Goal: Information Seeking & Learning: Learn about a topic

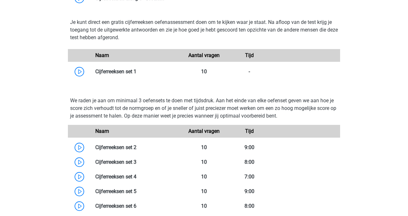
scroll to position [413, 0]
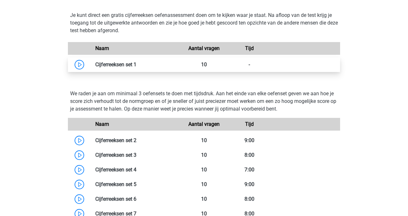
click at [137, 64] on link at bounding box center [137, 65] width 0 height 6
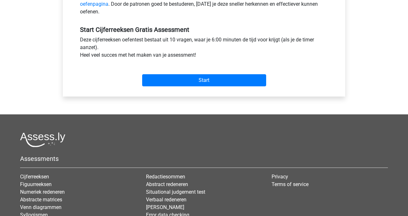
scroll to position [231, 0]
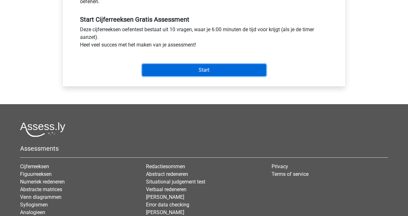
click at [205, 70] on input "Start" at bounding box center [204, 70] width 124 height 12
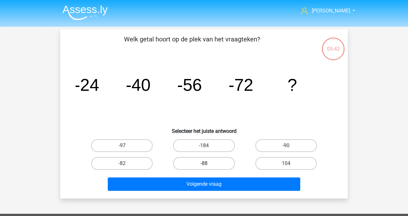
click at [209, 166] on label "-88" at bounding box center [204, 163] width 62 height 13
click at [208, 166] on input "-88" at bounding box center [206, 166] width 4 height 4
radio input "true"
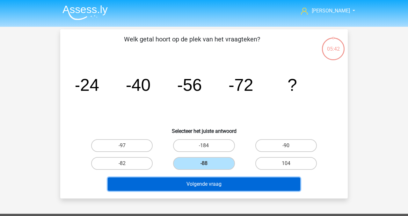
click at [216, 183] on button "Volgende vraag" at bounding box center [204, 184] width 193 height 13
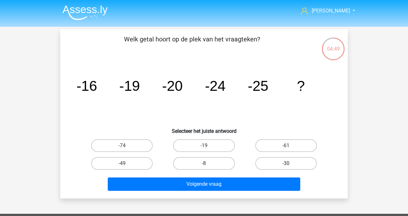
drag, startPoint x: 280, startPoint y: 164, endPoint x: 277, endPoint y: 168, distance: 5.4
click at [280, 164] on label "-30" at bounding box center [287, 163] width 62 height 13
click at [286, 164] on input "-30" at bounding box center [288, 166] width 4 height 4
radio input "true"
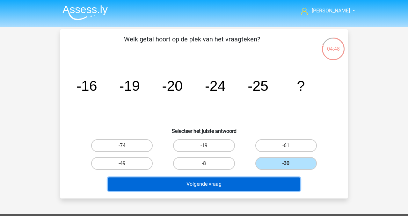
click at [253, 183] on button "Volgende vraag" at bounding box center [204, 184] width 193 height 13
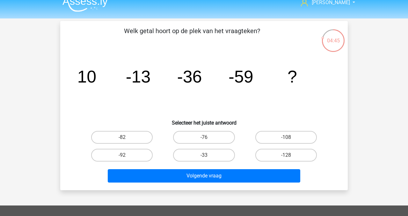
scroll to position [9, 0]
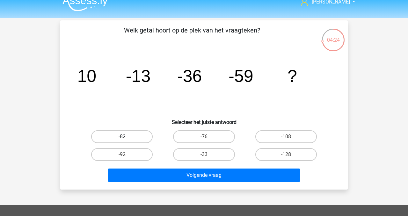
drag, startPoint x: 121, startPoint y: 137, endPoint x: 127, endPoint y: 140, distance: 6.7
click at [123, 137] on div "-82" at bounding box center [122, 137] width 77 height 13
click at [132, 135] on label "-82" at bounding box center [122, 137] width 62 height 13
click at [126, 137] on input "-82" at bounding box center [124, 139] width 4 height 4
radio input "true"
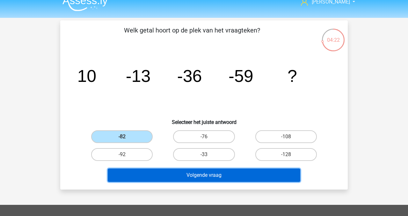
click at [191, 176] on button "Volgende vraag" at bounding box center [204, 175] width 193 height 13
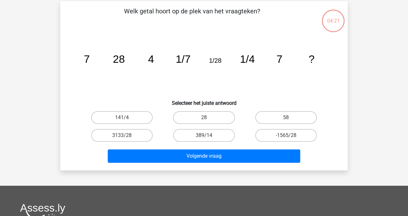
scroll to position [29, 0]
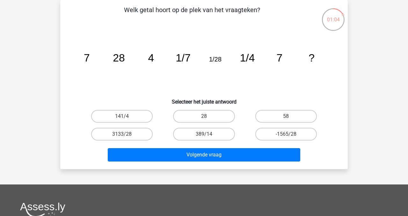
click at [206, 117] on input "28" at bounding box center [206, 118] width 4 height 4
radio input "true"
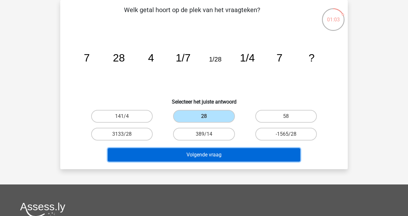
click at [206, 153] on button "Volgende vraag" at bounding box center [204, 154] width 193 height 13
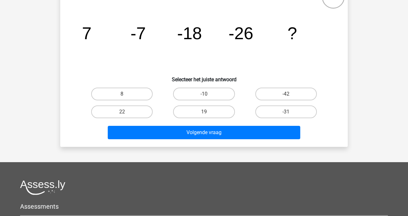
scroll to position [51, 0]
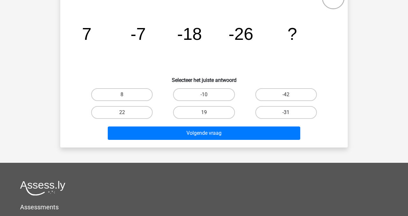
drag, startPoint x: 277, startPoint y: 112, endPoint x: 262, endPoint y: 121, distance: 17.3
click at [277, 112] on label "-31" at bounding box center [287, 112] width 62 height 13
click at [286, 113] on input "-31" at bounding box center [288, 115] width 4 height 4
radio input "true"
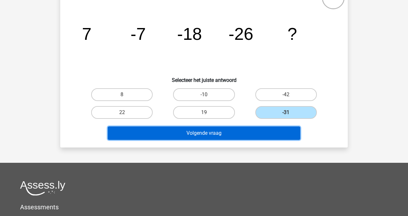
click at [241, 132] on button "Volgende vraag" at bounding box center [204, 133] width 193 height 13
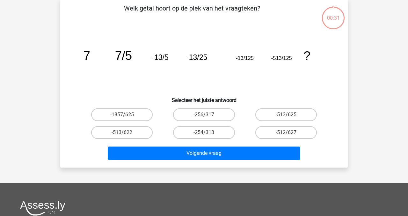
scroll to position [29, 0]
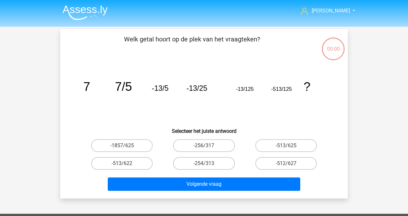
scroll to position [29, 0]
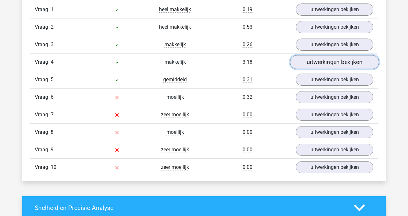
scroll to position [422, 0]
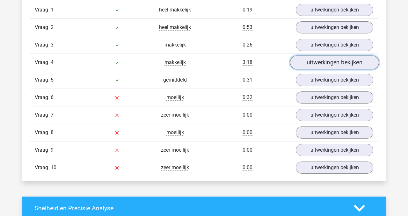
click at [322, 64] on link "uitwerkingen bekijken" at bounding box center [334, 63] width 89 height 14
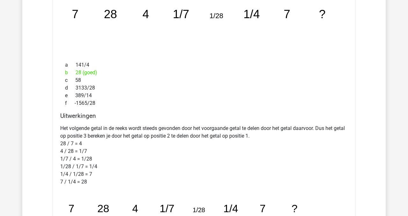
scroll to position [532, 0]
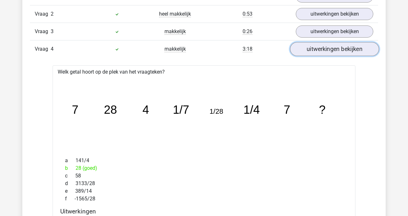
click at [324, 51] on link "uitwerkingen bekijken" at bounding box center [334, 49] width 89 height 14
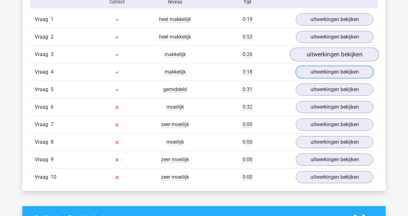
scroll to position [410, 0]
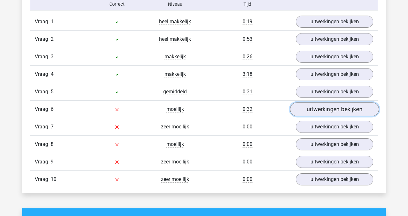
click at [328, 110] on link "uitwerkingen bekijken" at bounding box center [334, 110] width 89 height 14
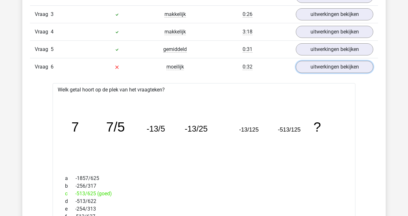
scroll to position [456, 0]
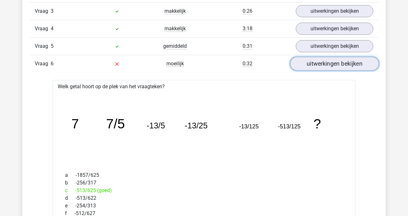
click at [324, 66] on link "uitwerkingen bekijken" at bounding box center [334, 64] width 89 height 14
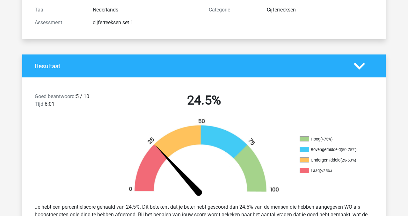
scroll to position [0, 0]
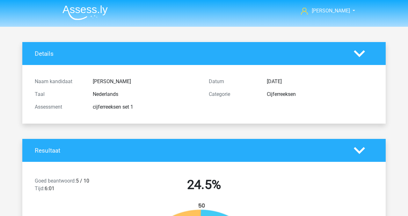
click at [361, 153] on icon at bounding box center [359, 150] width 11 height 11
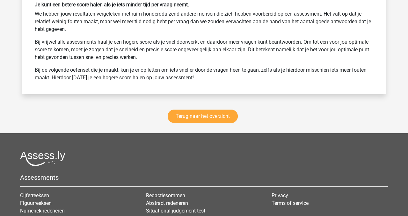
scroll to position [703, 0]
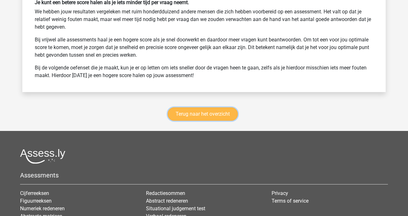
click at [191, 116] on link "Terug naar het overzicht" at bounding box center [203, 114] width 70 height 13
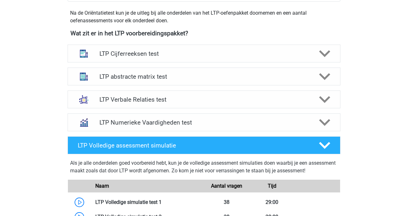
scroll to position [229, 0]
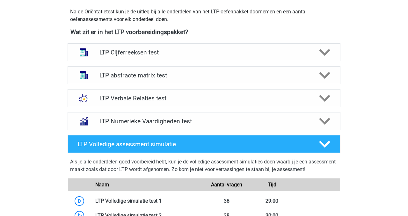
click at [326, 53] on polygon at bounding box center [324, 52] width 11 height 7
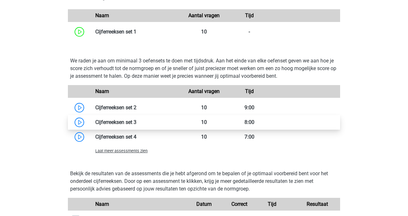
scroll to position [449, 0]
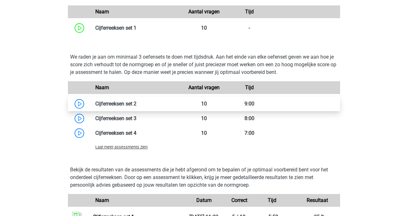
click at [137, 106] on link at bounding box center [137, 104] width 0 height 6
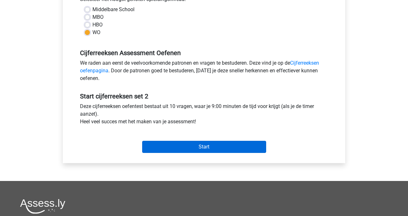
scroll to position [155, 0]
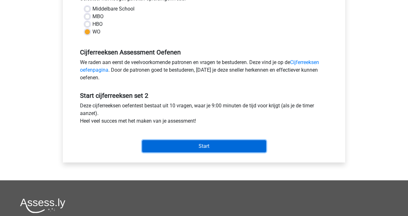
click at [221, 146] on input "Start" at bounding box center [204, 146] width 124 height 12
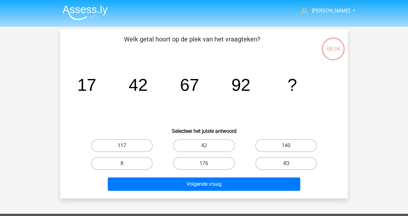
click at [144, 146] on label "117" at bounding box center [122, 145] width 62 height 13
click at [126, 146] on input "117" at bounding box center [124, 148] width 4 height 4
radio input "true"
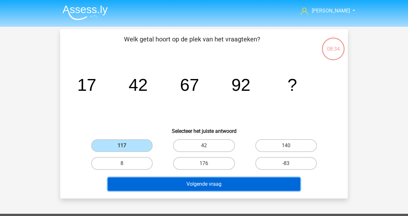
click at [179, 184] on button "Volgende vraag" at bounding box center [204, 184] width 193 height 13
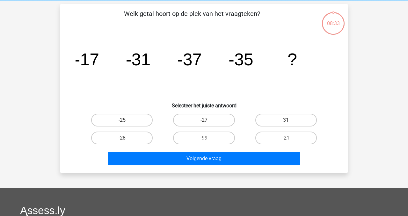
scroll to position [29, 0]
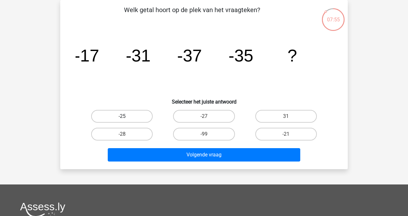
click at [121, 120] on label "-25" at bounding box center [122, 116] width 62 height 13
click at [122, 120] on input "-25" at bounding box center [124, 118] width 4 height 4
radio input "true"
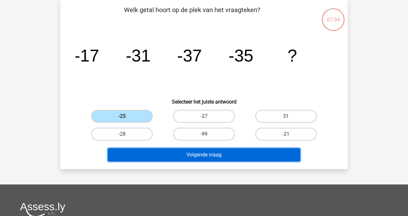
click at [177, 153] on button "Volgende vraag" at bounding box center [204, 154] width 193 height 13
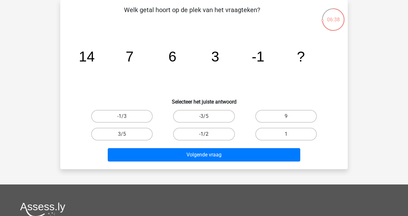
click at [211, 136] on label "-1/2" at bounding box center [204, 134] width 62 height 13
click at [208, 136] on input "-1/2" at bounding box center [206, 136] width 4 height 4
radio input "true"
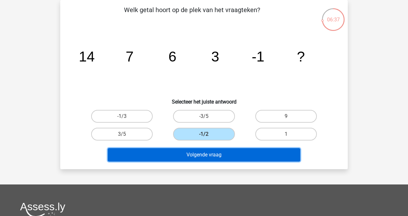
click at [219, 155] on button "Volgende vraag" at bounding box center [204, 154] width 193 height 13
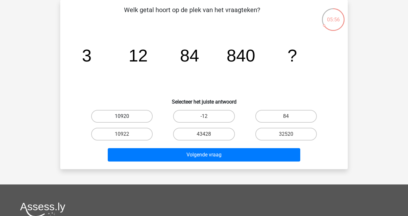
click at [127, 116] on label "10920" at bounding box center [122, 116] width 62 height 13
click at [126, 116] on input "10920" at bounding box center [124, 118] width 4 height 4
radio input "true"
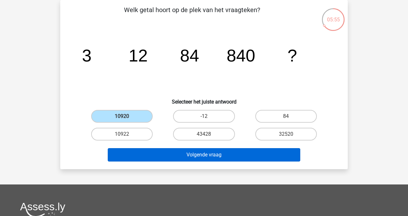
click at [171, 149] on div "Volgende vraag" at bounding box center [204, 153] width 267 height 21
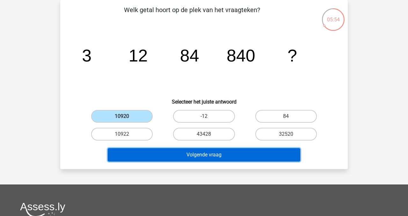
click at [175, 153] on button "Volgende vraag" at bounding box center [204, 154] width 193 height 13
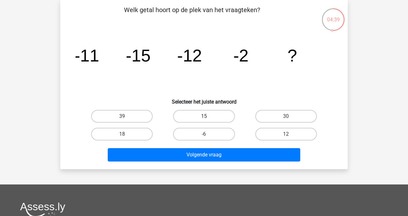
click at [205, 113] on label "15" at bounding box center [204, 116] width 62 height 13
click at [205, 116] on input "15" at bounding box center [206, 118] width 4 height 4
radio input "true"
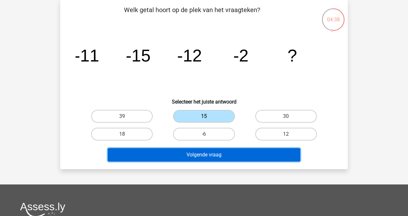
click at [215, 157] on button "Volgende vraag" at bounding box center [204, 154] width 193 height 13
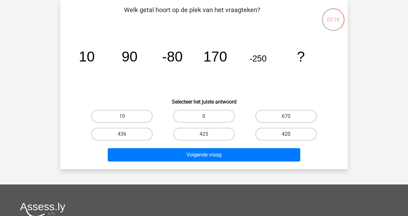
click at [278, 133] on label "420" at bounding box center [287, 134] width 62 height 13
click at [286, 134] on input "420" at bounding box center [288, 136] width 4 height 4
radio input "true"
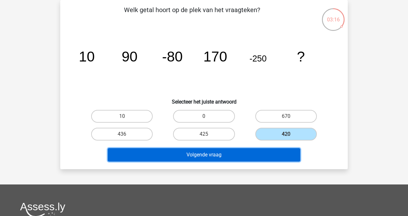
click at [234, 154] on button "Volgende vraag" at bounding box center [204, 154] width 193 height 13
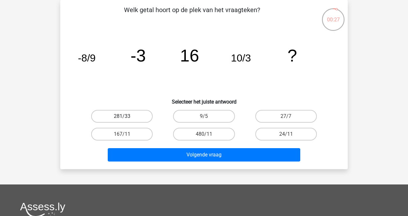
click at [137, 117] on label "281/33" at bounding box center [122, 116] width 62 height 13
click at [126, 117] on input "281/33" at bounding box center [124, 118] width 4 height 4
radio input "true"
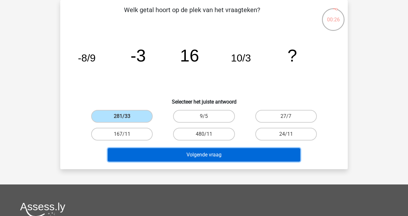
click at [182, 157] on button "Volgende vraag" at bounding box center [204, 154] width 193 height 13
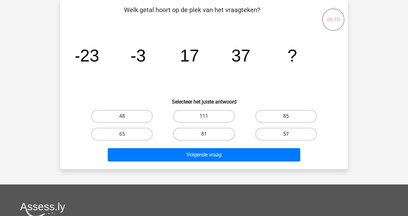
click at [298, 133] on label "57" at bounding box center [287, 134] width 62 height 13
click at [290, 134] on input "57" at bounding box center [288, 136] width 4 height 4
radio input "true"
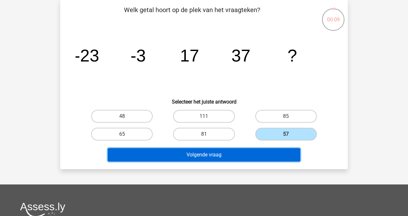
click at [243, 155] on button "Volgende vraag" at bounding box center [204, 154] width 193 height 13
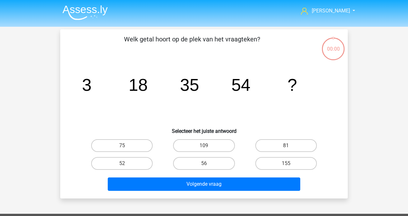
scroll to position [29, 0]
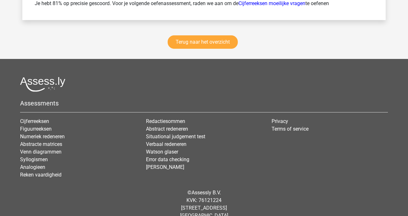
scroll to position [961, 0]
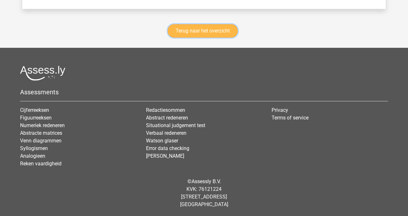
click at [207, 32] on link "Terug naar het overzicht" at bounding box center [203, 30] width 70 height 13
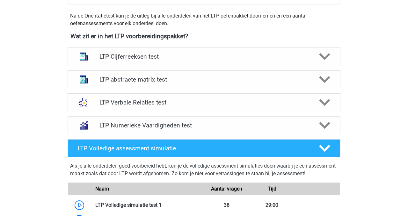
scroll to position [218, 0]
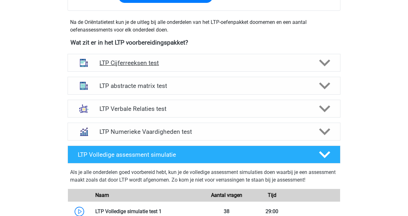
click at [322, 64] on icon at bounding box center [324, 62] width 11 height 11
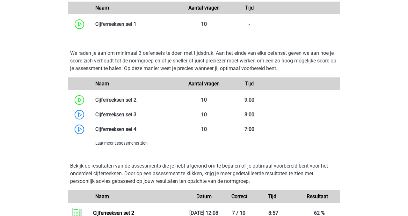
scroll to position [456, 0]
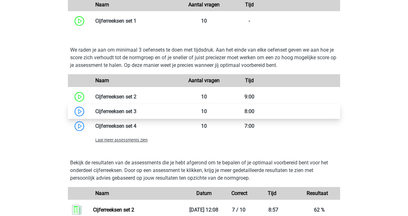
click at [137, 113] on link at bounding box center [137, 111] width 0 height 6
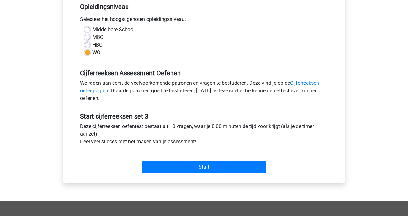
scroll to position [135, 0]
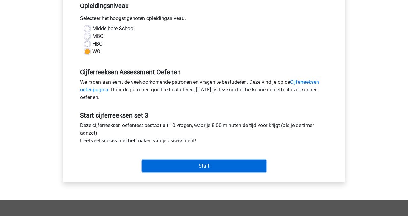
click at [196, 167] on input "Start" at bounding box center [204, 166] width 124 height 12
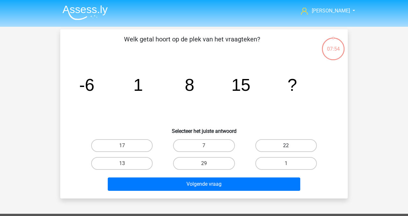
click at [281, 146] on label "22" at bounding box center [287, 145] width 62 height 13
click at [286, 146] on input "22" at bounding box center [288, 148] width 4 height 4
radio input "true"
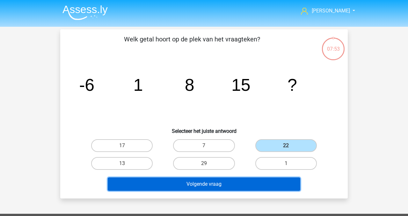
click at [211, 185] on button "Volgende vraag" at bounding box center [204, 184] width 193 height 13
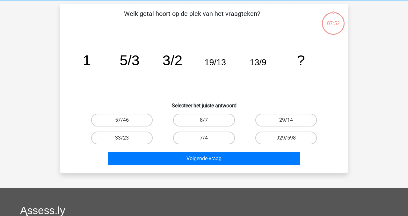
scroll to position [29, 0]
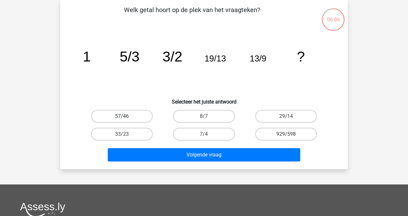
click at [131, 116] on label "57/46" at bounding box center [122, 116] width 62 height 13
click at [126, 116] on input "57/46" at bounding box center [124, 118] width 4 height 4
radio input "true"
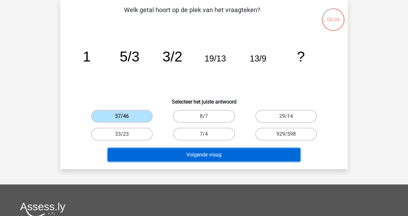
click at [194, 157] on button "Volgende vraag" at bounding box center [204, 154] width 193 height 13
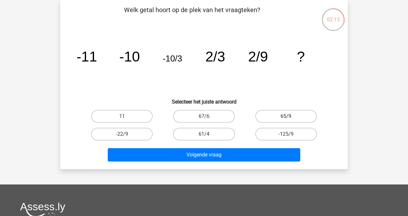
click at [278, 117] on label "65/9" at bounding box center [287, 116] width 62 height 13
click at [286, 117] on input "65/9" at bounding box center [288, 118] width 4 height 4
radio input "true"
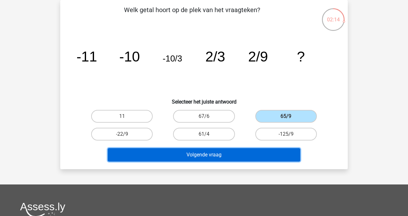
click at [243, 154] on button "Volgende vraag" at bounding box center [204, 154] width 193 height 13
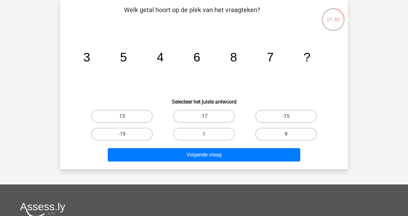
drag, startPoint x: 279, startPoint y: 134, endPoint x: 273, endPoint y: 137, distance: 7.3
click at [279, 134] on label "9" at bounding box center [287, 134] width 62 height 13
click at [286, 134] on input "9" at bounding box center [288, 136] width 4 height 4
radio input "true"
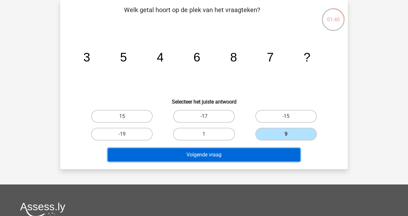
click at [210, 150] on button "Volgende vraag" at bounding box center [204, 154] width 193 height 13
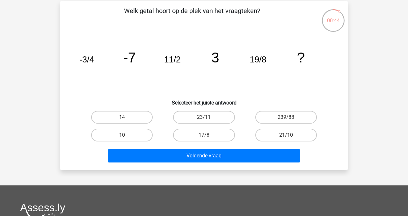
scroll to position [29, 0]
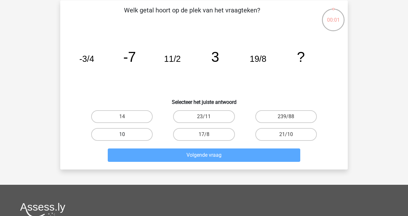
drag, startPoint x: 130, startPoint y: 135, endPoint x: 137, endPoint y: 139, distance: 7.4
click at [130, 135] on label "10" at bounding box center [122, 134] width 62 height 13
click at [126, 135] on input "10" at bounding box center [124, 137] width 4 height 4
radio input "true"
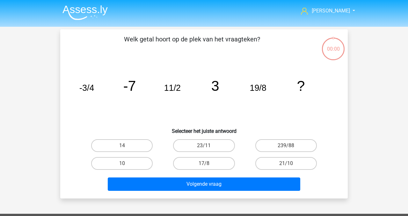
scroll to position [29, 0]
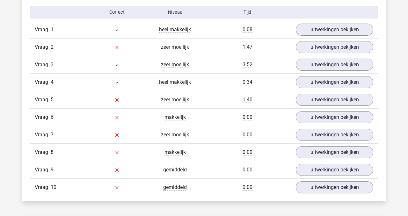
scroll to position [419, 0]
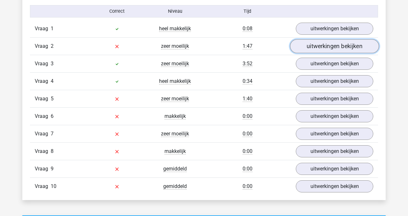
click at [331, 45] on link "uitwerkingen bekijken" at bounding box center [334, 47] width 89 height 14
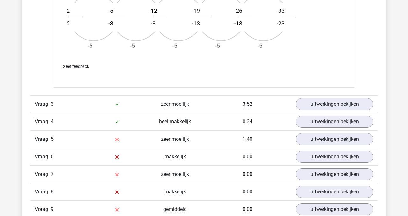
scroll to position [764, 0]
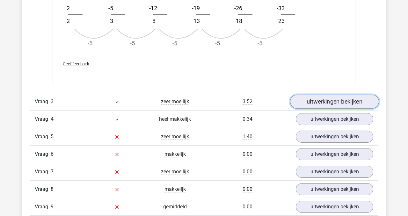
click at [327, 102] on link "uitwerkingen bekijken" at bounding box center [334, 102] width 89 height 14
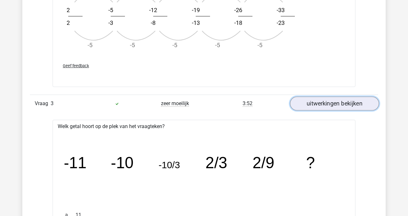
scroll to position [752, 0]
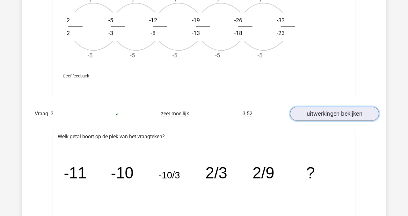
click at [340, 113] on link "uitwerkingen bekijken" at bounding box center [334, 114] width 89 height 14
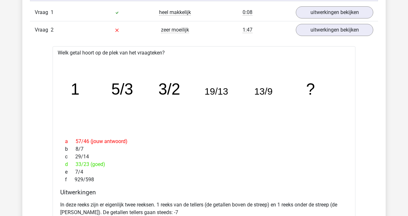
scroll to position [435, 0]
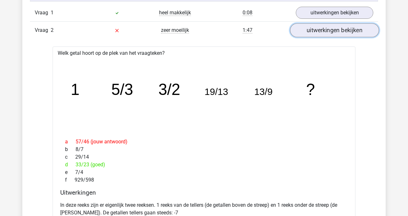
click at [337, 29] on link "uitwerkingen bekijken" at bounding box center [334, 31] width 89 height 14
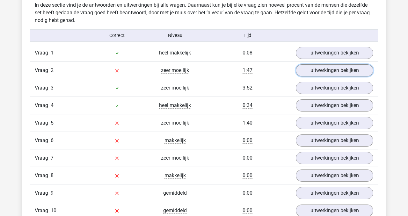
scroll to position [396, 0]
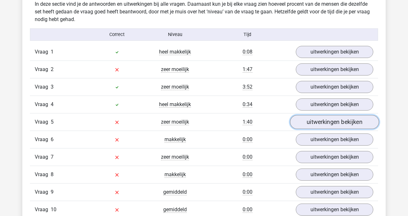
click at [325, 123] on link "uitwerkingen bekijken" at bounding box center [334, 123] width 89 height 14
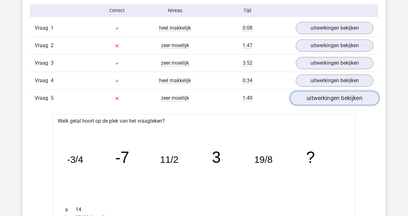
scroll to position [406, 0]
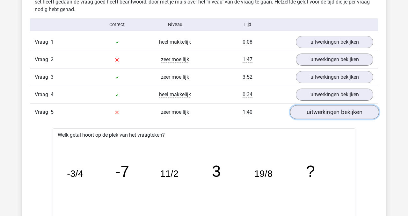
click at [332, 116] on link "uitwerkingen bekijken" at bounding box center [334, 113] width 89 height 14
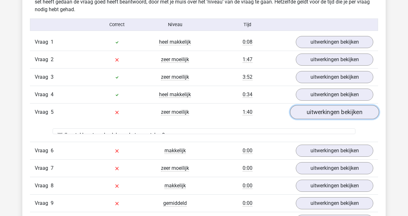
scroll to position [407, 0]
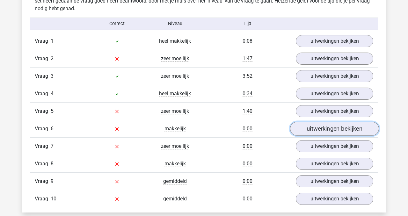
click at [325, 131] on link "uitwerkingen bekijken" at bounding box center [334, 129] width 89 height 14
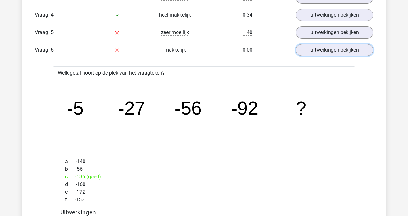
scroll to position [485, 0]
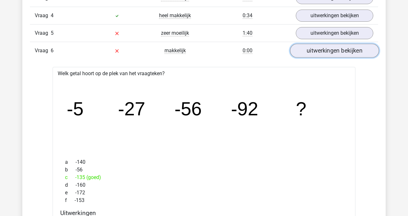
click at [332, 52] on link "uitwerkingen bekijken" at bounding box center [334, 51] width 89 height 14
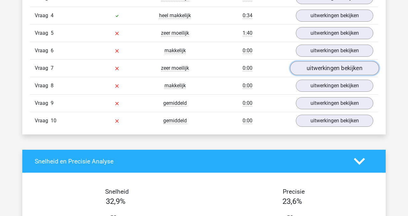
click at [336, 70] on link "uitwerkingen bekijken" at bounding box center [334, 69] width 89 height 14
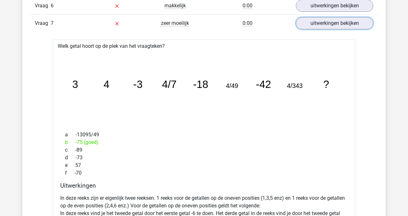
scroll to position [530, 0]
click at [320, 22] on link "uitwerkingen bekijken" at bounding box center [334, 23] width 89 height 14
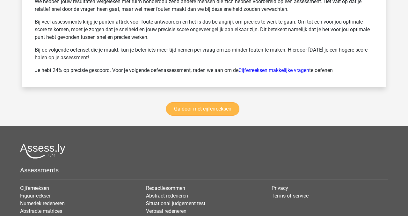
scroll to position [891, 0]
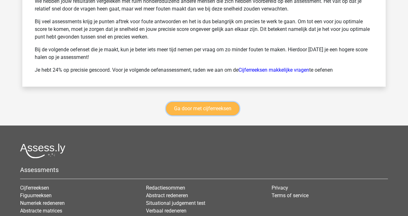
click at [210, 110] on link "Ga door met cijferreeksen" at bounding box center [202, 108] width 73 height 13
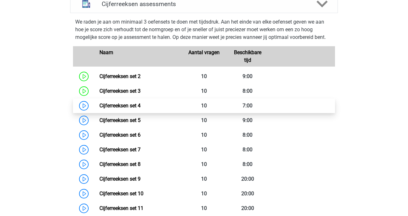
scroll to position [285, 0]
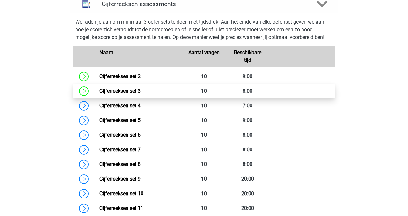
click at [130, 94] on link "Cijferreeksen set 3" at bounding box center [120, 91] width 41 height 6
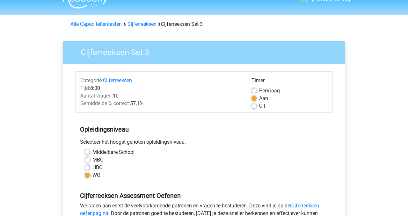
scroll to position [17, 0]
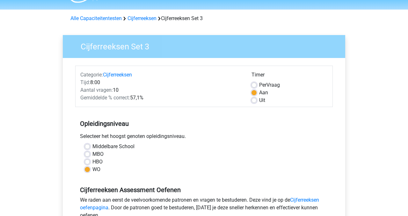
click at [93, 163] on label "HBO" at bounding box center [98, 162] width 10 height 8
click at [87, 163] on input "HBO" at bounding box center [87, 161] width 5 height 6
radio input "true"
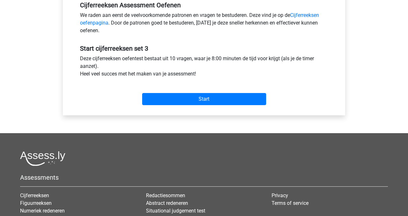
scroll to position [214, 0]
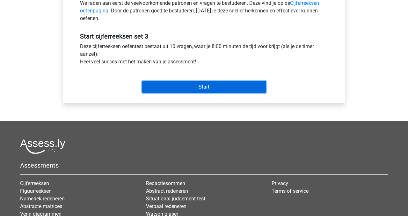
click at [184, 88] on input "Start" at bounding box center [204, 87] width 124 height 12
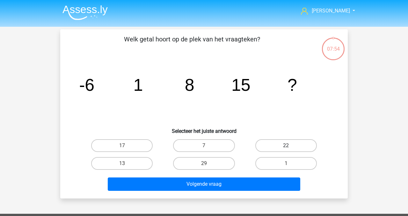
click at [276, 147] on label "22" at bounding box center [287, 145] width 62 height 13
click at [286, 147] on input "22" at bounding box center [288, 148] width 4 height 4
radio input "true"
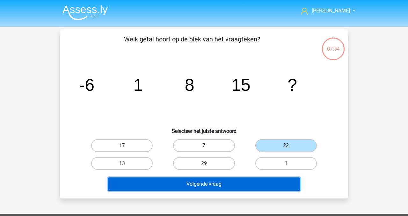
click at [227, 184] on button "Volgende vraag" at bounding box center [204, 184] width 193 height 13
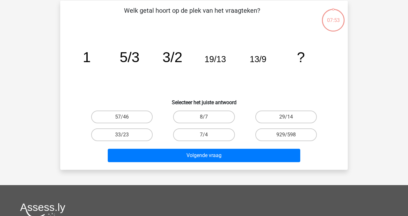
scroll to position [29, 0]
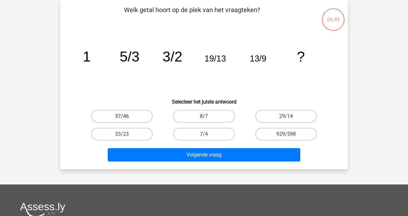
click at [129, 116] on label "57/46" at bounding box center [122, 116] width 62 height 13
click at [126, 116] on input "57/46" at bounding box center [124, 118] width 4 height 4
radio input "true"
click at [140, 136] on label "33/23" at bounding box center [122, 134] width 62 height 13
click at [126, 136] on input "33/23" at bounding box center [124, 136] width 4 height 4
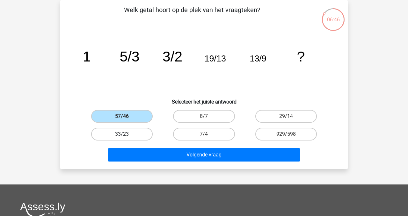
radio input "true"
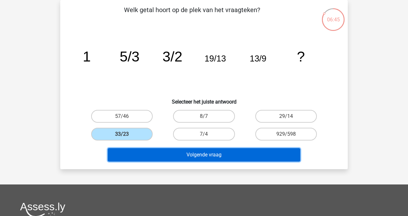
click at [181, 158] on button "Volgende vraag" at bounding box center [204, 154] width 193 height 13
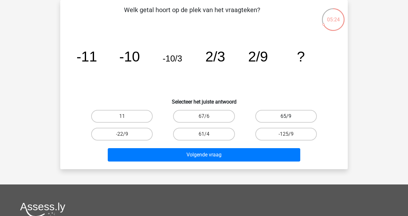
click at [279, 113] on label "65/9" at bounding box center [287, 116] width 62 height 13
click at [286, 116] on input "65/9" at bounding box center [288, 118] width 4 height 4
radio input "true"
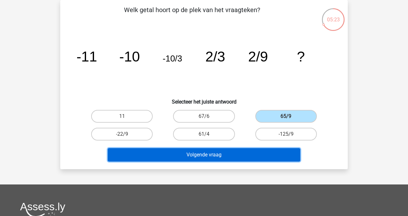
click at [213, 154] on button "Volgende vraag" at bounding box center [204, 154] width 193 height 13
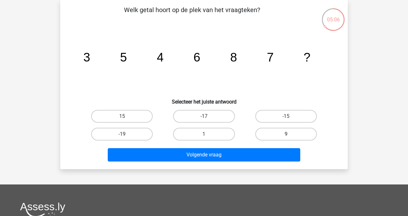
click at [299, 136] on label "9" at bounding box center [287, 134] width 62 height 13
click at [290, 136] on input "9" at bounding box center [288, 136] width 4 height 4
radio input "true"
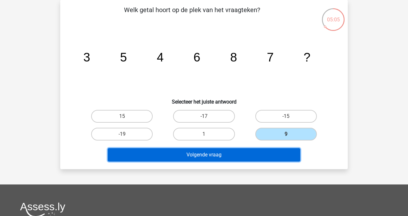
click at [208, 151] on button "Volgende vraag" at bounding box center [204, 154] width 193 height 13
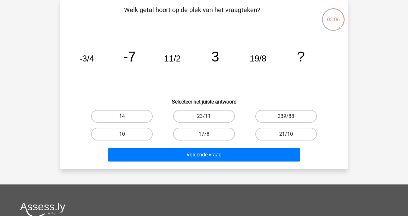
click at [144, 119] on label "14" at bounding box center [122, 116] width 62 height 13
click at [126, 119] on input "14" at bounding box center [124, 118] width 4 height 4
radio input "true"
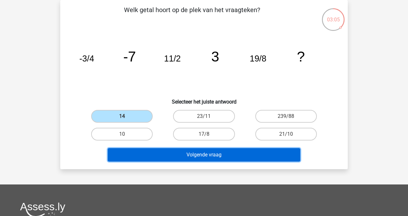
click at [159, 153] on button "Volgende vraag" at bounding box center [204, 154] width 193 height 13
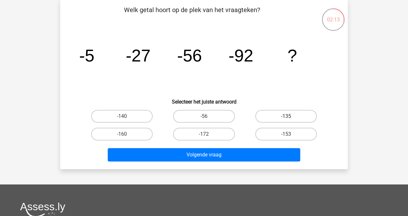
click at [278, 119] on label "-135" at bounding box center [287, 116] width 62 height 13
click at [286, 119] on input "-135" at bounding box center [288, 118] width 4 height 4
radio input "true"
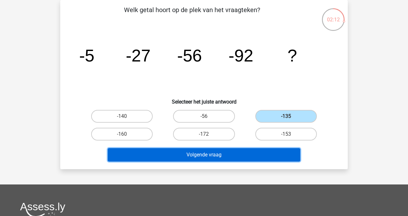
click at [245, 159] on button "Volgende vraag" at bounding box center [204, 154] width 193 height 13
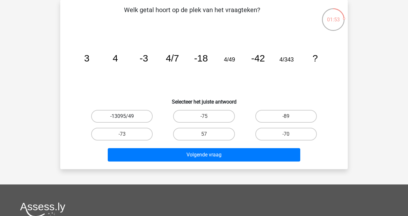
click at [128, 116] on label "-13095/49" at bounding box center [122, 116] width 62 height 13
click at [126, 116] on input "-13095/49" at bounding box center [124, 118] width 4 height 4
radio input "true"
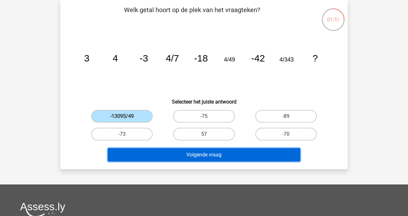
click at [184, 155] on button "Volgende vraag" at bounding box center [204, 154] width 193 height 13
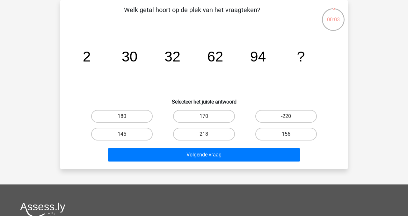
click at [300, 135] on label "156" at bounding box center [287, 134] width 62 height 13
click at [290, 135] on input "156" at bounding box center [288, 136] width 4 height 4
radio input "true"
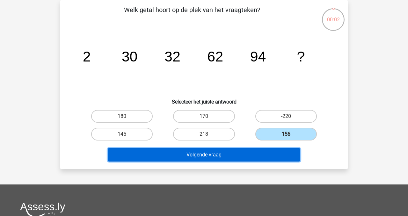
click at [242, 153] on button "Volgende vraag" at bounding box center [204, 154] width 193 height 13
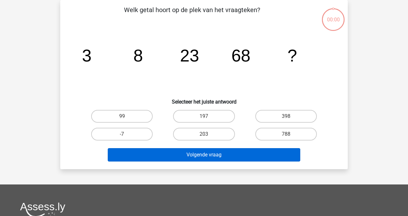
scroll to position [29, 0]
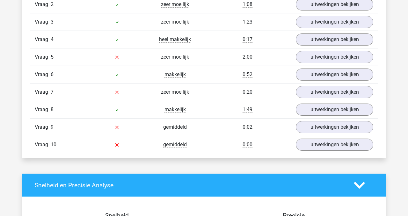
scroll to position [462, 0]
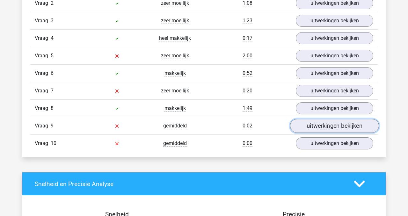
click at [322, 128] on link "uitwerkingen bekijken" at bounding box center [334, 126] width 89 height 14
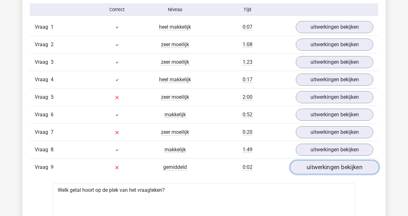
scroll to position [413, 0]
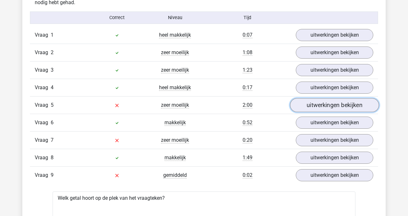
click at [340, 102] on link "uitwerkingen bekijken" at bounding box center [334, 106] width 89 height 14
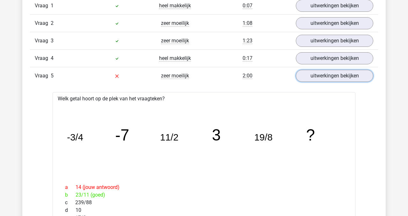
scroll to position [436, 0]
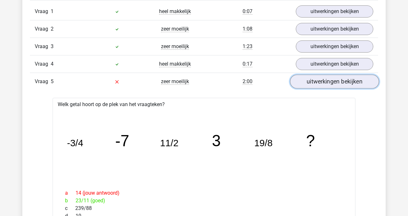
click at [330, 81] on link "uitwerkingen bekijken" at bounding box center [334, 82] width 89 height 14
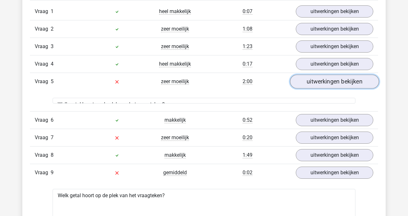
scroll to position [441, 0]
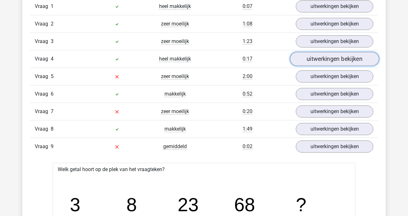
click at [334, 58] on link "uitwerkingen bekijken" at bounding box center [334, 59] width 89 height 14
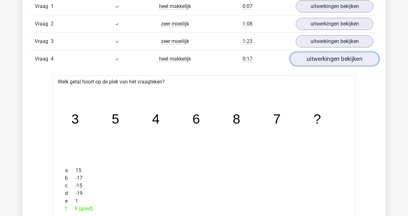
click at [334, 58] on link "uitwerkingen bekijken" at bounding box center [334, 59] width 89 height 14
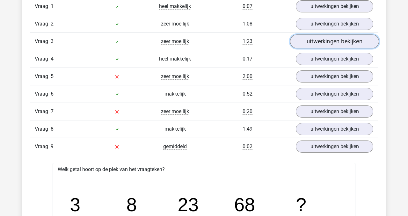
click at [333, 42] on link "uitwerkingen bekijken" at bounding box center [334, 42] width 89 height 14
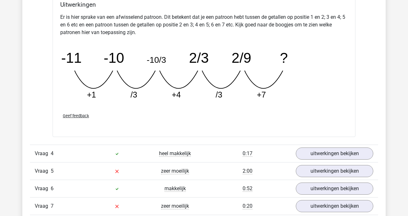
scroll to position [658, 0]
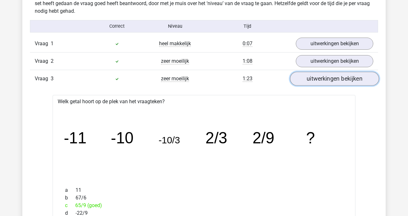
click at [327, 79] on link "uitwerkingen bekijken" at bounding box center [334, 79] width 89 height 14
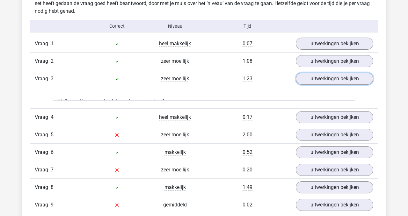
scroll to position [405, 0]
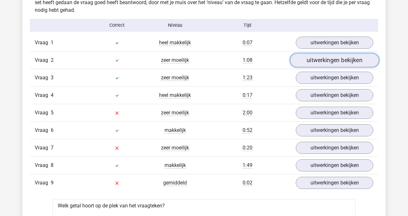
click at [324, 63] on link "uitwerkingen bekijken" at bounding box center [334, 61] width 89 height 14
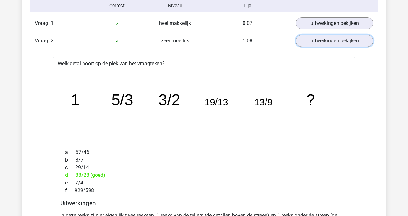
scroll to position [418, 0]
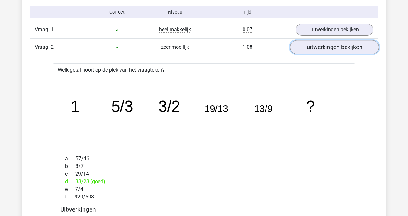
click at [325, 49] on link "uitwerkingen bekijken" at bounding box center [334, 48] width 89 height 14
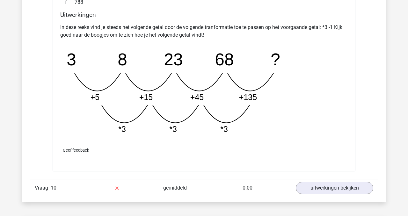
scroll to position [736, 0]
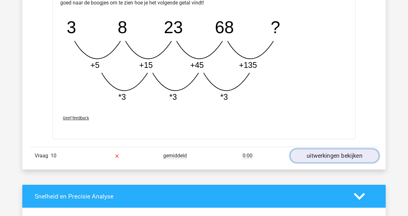
click at [319, 154] on link "uitwerkingen bekijken" at bounding box center [334, 156] width 89 height 14
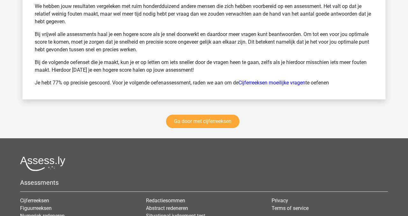
scroll to position [1532, 0]
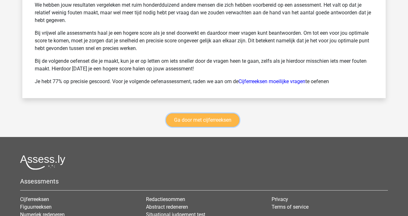
click at [233, 122] on link "Ga door met cijferreeksen" at bounding box center [202, 120] width 73 height 13
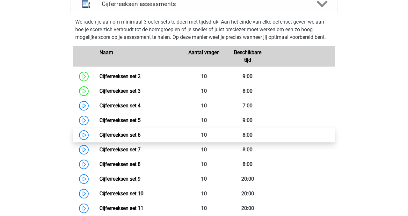
scroll to position [285, 0]
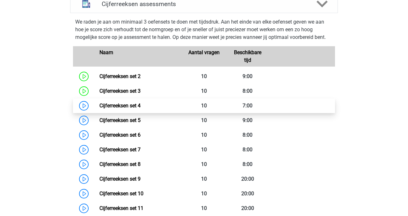
click at [129, 109] on link "Cijferreeksen set 4" at bounding box center [120, 106] width 41 height 6
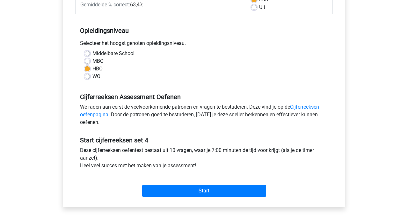
scroll to position [111, 0]
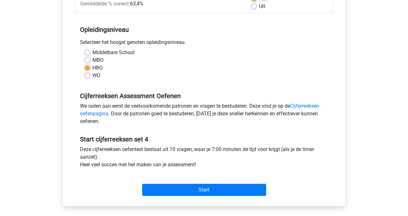
click at [93, 75] on label "WO" at bounding box center [97, 76] width 8 height 8
click at [89, 75] on input "WO" at bounding box center [87, 75] width 5 height 6
radio input "true"
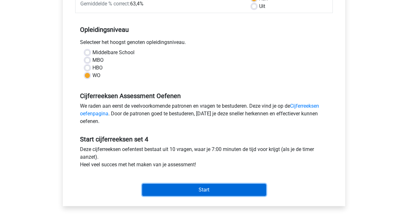
click at [199, 190] on input "Start" at bounding box center [204, 190] width 124 height 12
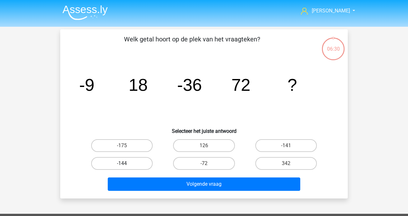
click at [116, 162] on label "-144" at bounding box center [122, 163] width 62 height 13
click at [122, 164] on input "-144" at bounding box center [124, 166] width 4 height 4
radio input "true"
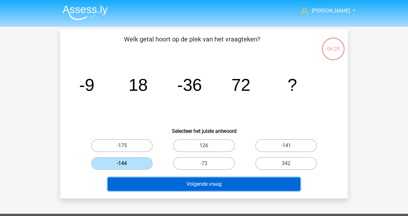
click at [163, 181] on button "Volgende vraag" at bounding box center [204, 184] width 193 height 13
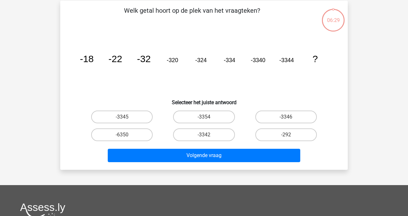
scroll to position [29, 0]
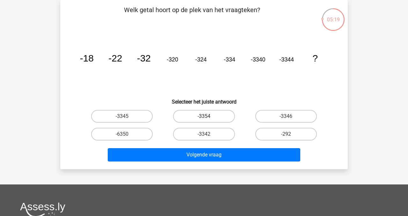
click at [204, 117] on label "-3354" at bounding box center [204, 116] width 62 height 13
click at [204, 117] on input "-3354" at bounding box center [206, 118] width 4 height 4
radio input "true"
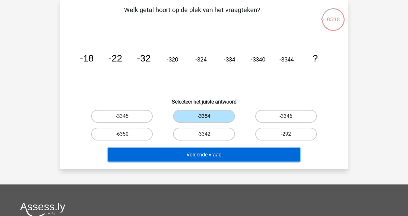
click at [211, 154] on button "Volgende vraag" at bounding box center [204, 154] width 193 height 13
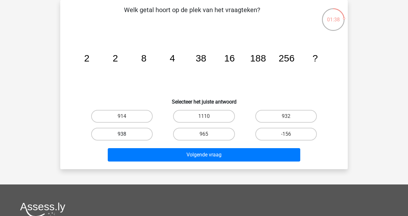
click at [138, 135] on label "938" at bounding box center [122, 134] width 62 height 13
click at [126, 135] on input "938" at bounding box center [124, 136] width 4 height 4
radio input "true"
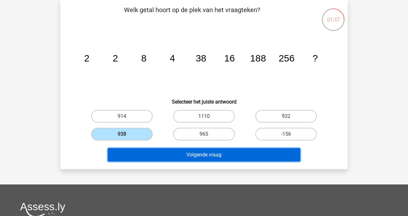
click at [180, 155] on button "Volgende vraag" at bounding box center [204, 154] width 193 height 13
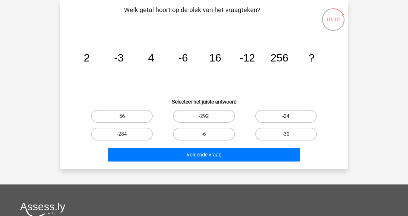
click at [268, 117] on label "-24" at bounding box center [287, 116] width 62 height 13
click at [286, 117] on input "-24" at bounding box center [288, 118] width 4 height 4
radio input "true"
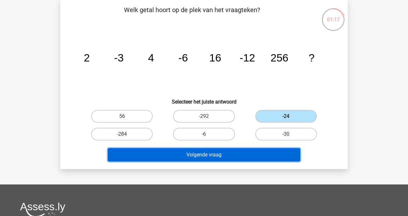
click at [205, 153] on button "Volgende vraag" at bounding box center [204, 154] width 193 height 13
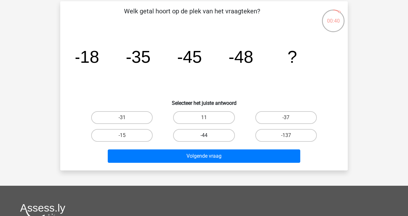
click at [210, 136] on label "-44" at bounding box center [204, 135] width 62 height 13
click at [208, 136] on input "-44" at bounding box center [206, 138] width 4 height 4
radio input "true"
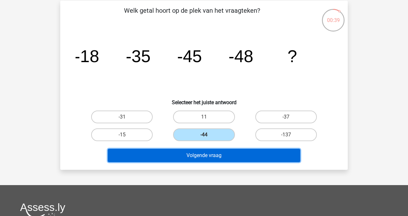
click at [209, 155] on button "Volgende vraag" at bounding box center [204, 155] width 193 height 13
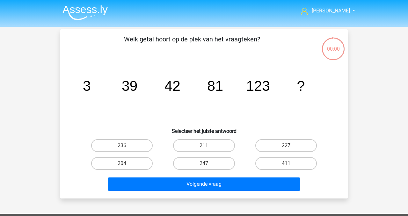
scroll to position [29, 0]
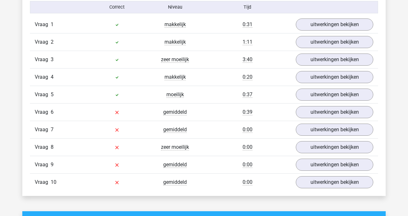
scroll to position [426, 0]
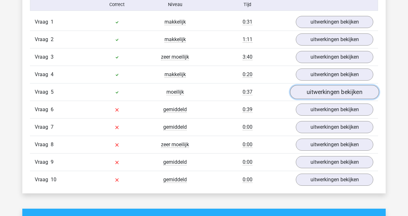
click at [314, 94] on link "uitwerkingen bekijken" at bounding box center [334, 93] width 89 height 14
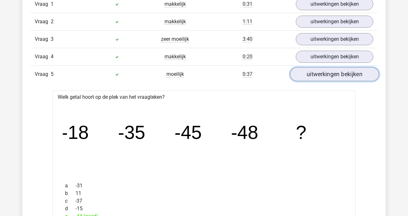
scroll to position [443, 0]
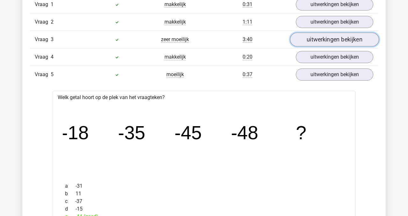
click at [333, 36] on link "uitwerkingen bekijken" at bounding box center [334, 40] width 89 height 14
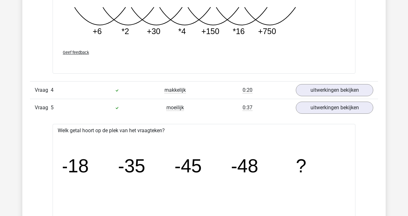
scroll to position [732, 0]
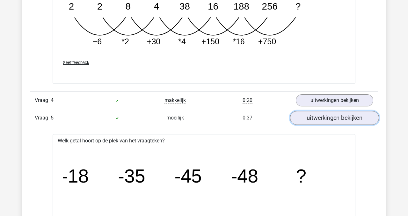
click at [325, 121] on link "uitwerkingen bekijken" at bounding box center [334, 118] width 89 height 14
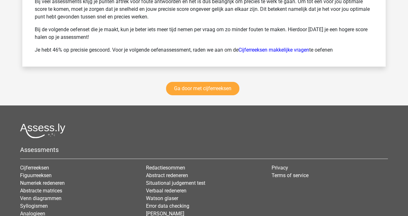
scroll to position [1241, 0]
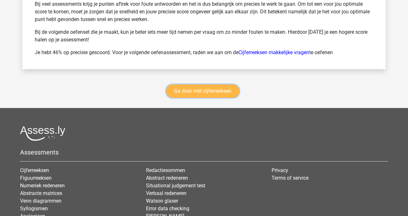
click at [219, 93] on link "Ga door met cijferreeksen" at bounding box center [202, 91] width 73 height 13
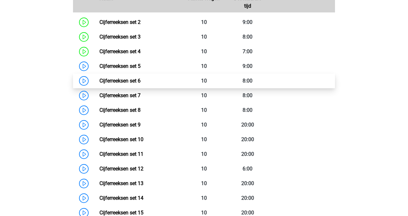
scroll to position [312, 0]
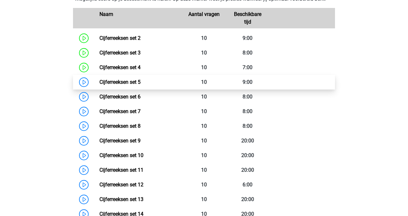
click at [136, 100] on link "Cijferreeksen set 6" at bounding box center [120, 97] width 41 height 6
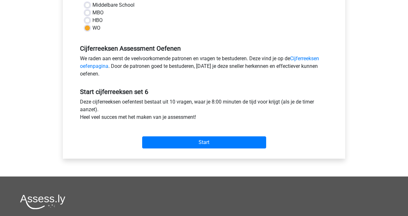
scroll to position [160, 0]
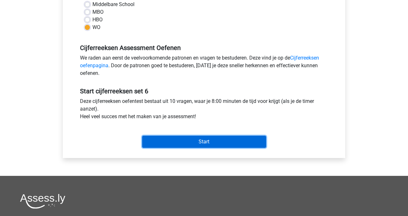
click at [190, 142] on input "Start" at bounding box center [204, 142] width 124 height 12
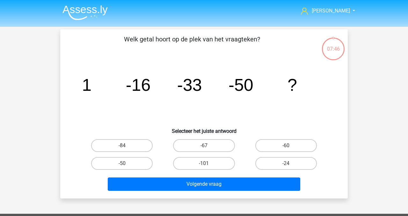
click at [205, 147] on input "-67" at bounding box center [206, 148] width 4 height 4
radio input "true"
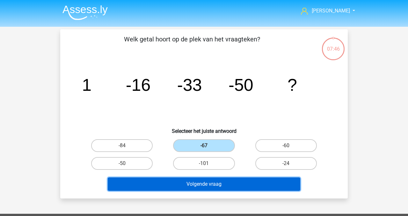
click at [213, 182] on button "Volgende vraag" at bounding box center [204, 184] width 193 height 13
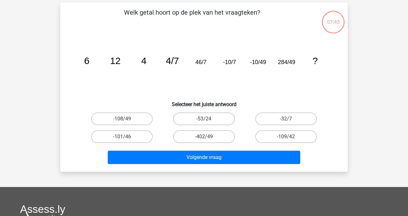
scroll to position [29, 0]
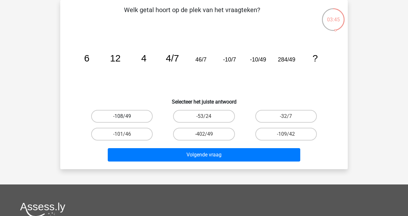
click at [132, 111] on label "-108/49" at bounding box center [122, 116] width 62 height 13
click at [126, 116] on input "-108/49" at bounding box center [124, 118] width 4 height 4
radio input "true"
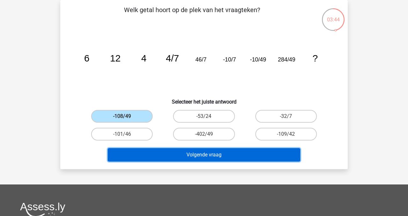
click at [178, 153] on button "Volgende vraag" at bounding box center [204, 154] width 193 height 13
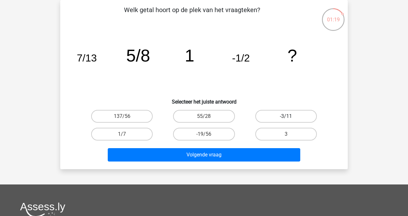
click at [294, 116] on label "-3/11" at bounding box center [287, 116] width 62 height 13
click at [290, 116] on input "-3/11" at bounding box center [288, 118] width 4 height 4
radio input "true"
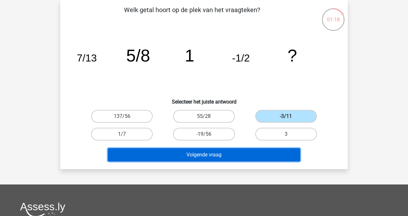
click at [242, 150] on button "Volgende vraag" at bounding box center [204, 154] width 193 height 13
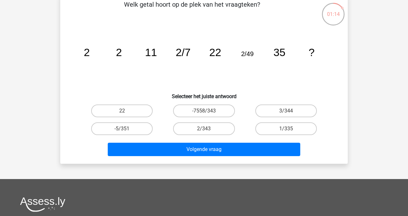
scroll to position [34, 0]
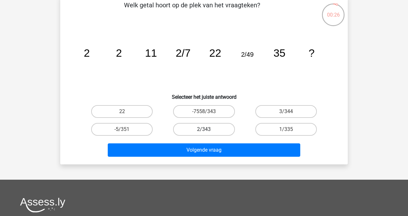
click at [210, 130] on label "2/343" at bounding box center [204, 129] width 62 height 13
click at [208, 130] on input "2/343" at bounding box center [206, 132] width 4 height 4
radio input "true"
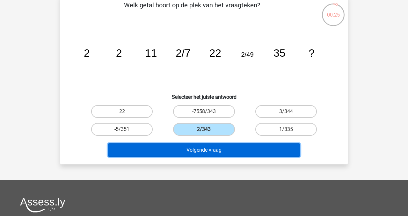
click at [219, 149] on button "Volgende vraag" at bounding box center [204, 150] width 193 height 13
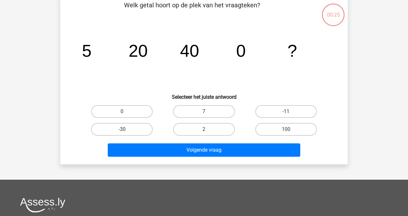
scroll to position [29, 0]
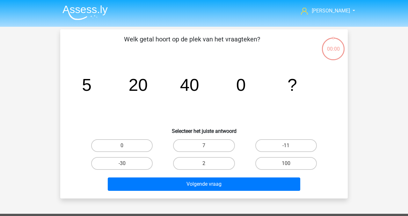
scroll to position [29, 0]
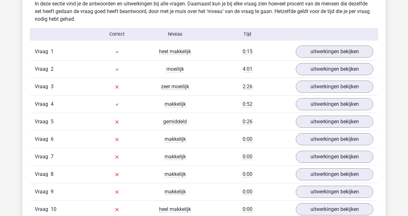
scroll to position [372, 0]
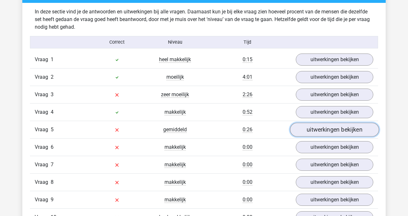
click at [325, 130] on link "uitwerkingen bekijken" at bounding box center [334, 130] width 89 height 14
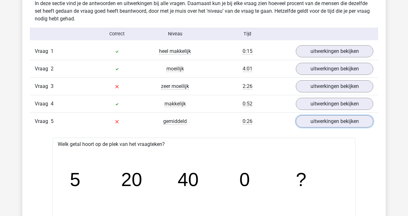
scroll to position [372, 0]
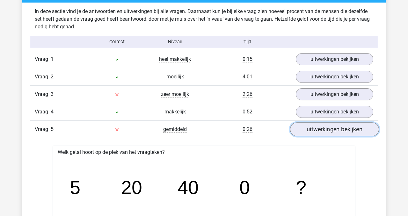
click at [327, 129] on link "uitwerkingen bekijken" at bounding box center [334, 130] width 89 height 14
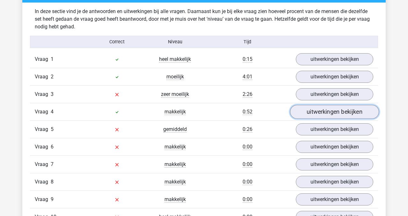
click at [324, 113] on link "uitwerkingen bekijken" at bounding box center [334, 112] width 89 height 14
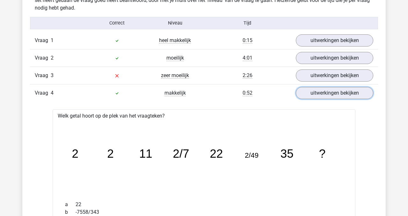
scroll to position [382, 0]
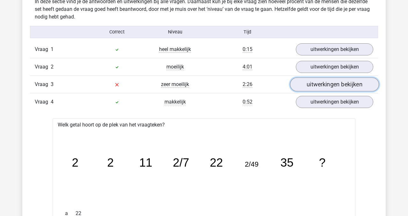
click at [325, 84] on link "uitwerkingen bekijken" at bounding box center [334, 85] width 89 height 14
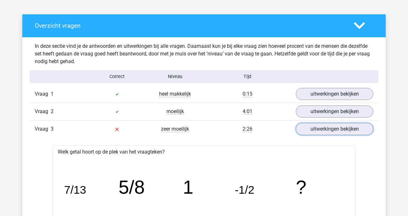
scroll to position [325, 0]
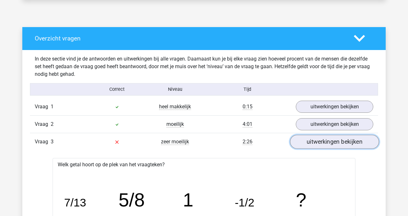
click at [316, 142] on link "uitwerkingen bekijken" at bounding box center [334, 142] width 89 height 14
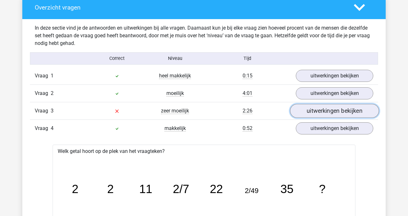
scroll to position [355, 0]
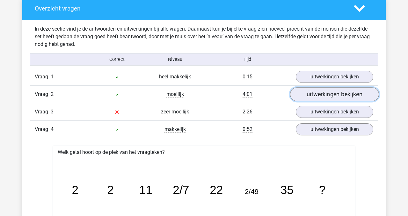
click at [314, 96] on link "uitwerkingen bekijken" at bounding box center [334, 95] width 89 height 14
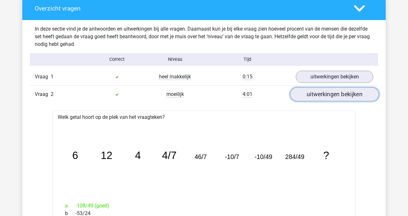
click at [327, 93] on link "uitwerkingen bekijken" at bounding box center [334, 95] width 89 height 14
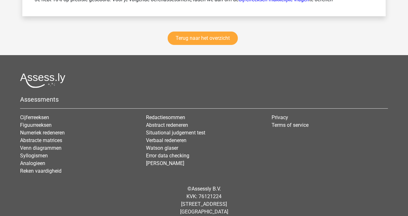
scroll to position [1278, 0]
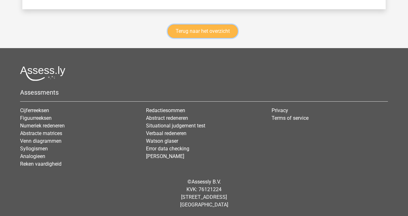
click at [215, 33] on link "Terug naar het overzicht" at bounding box center [203, 31] width 70 height 13
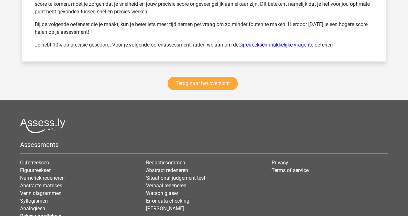
scroll to position [1230, 0]
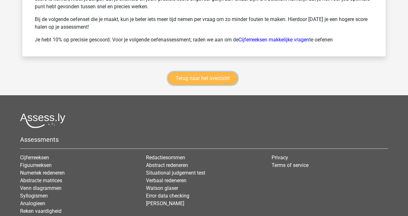
click at [201, 77] on link "Terug naar het overzicht" at bounding box center [203, 78] width 70 height 13
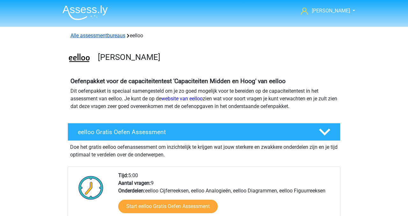
click at [102, 36] on link "Alle assessmentbureaus" at bounding box center [98, 36] width 55 height 6
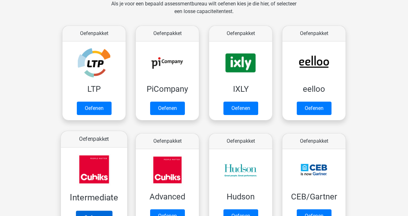
scroll to position [101, 0]
click at [96, 211] on link "Oefenen" at bounding box center [94, 218] width 36 height 14
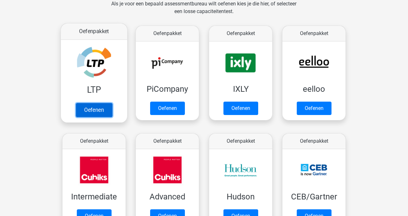
click at [100, 108] on link "Oefenen" at bounding box center [94, 110] width 36 height 14
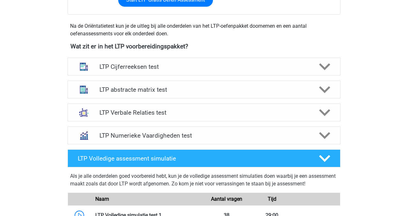
scroll to position [223, 0]
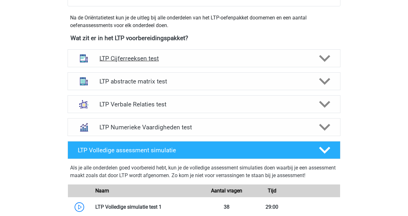
click at [326, 58] on icon at bounding box center [324, 58] width 11 height 11
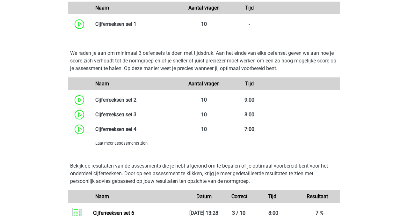
scroll to position [454, 0]
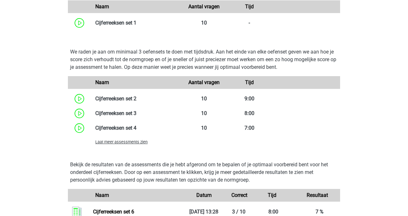
click at [122, 143] on span "Laat meer assessments zien" at bounding box center [121, 142] width 52 height 5
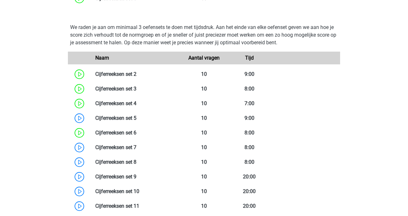
scroll to position [481, 0]
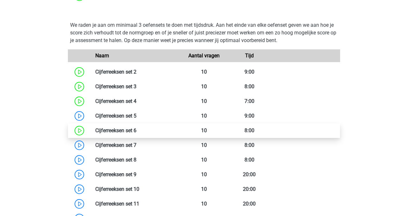
click at [137, 132] on link at bounding box center [137, 131] width 0 height 6
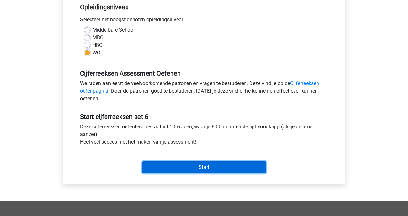
drag, startPoint x: 192, startPoint y: 167, endPoint x: 178, endPoint y: 161, distance: 15.1
click at [190, 166] on input "Start" at bounding box center [204, 167] width 124 height 12
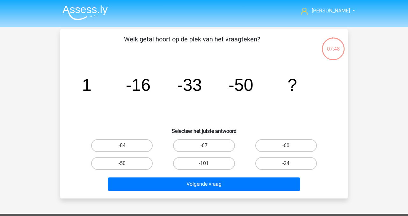
drag, startPoint x: 206, startPoint y: 147, endPoint x: 205, endPoint y: 155, distance: 8.4
click at [206, 147] on input "-67" at bounding box center [206, 148] width 4 height 4
radio input "true"
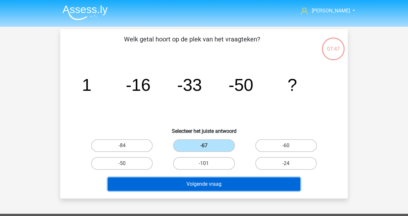
click at [205, 188] on button "Volgende vraag" at bounding box center [204, 184] width 193 height 13
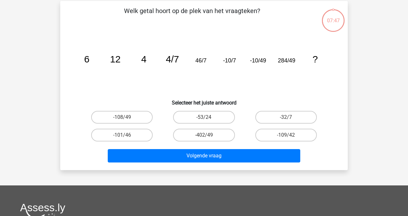
scroll to position [29, 0]
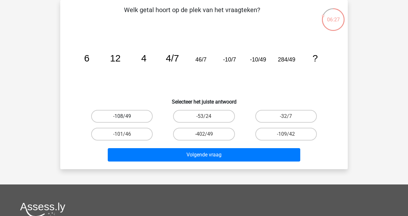
click at [140, 116] on label "-108/49" at bounding box center [122, 116] width 62 height 13
click at [126, 116] on input "-108/49" at bounding box center [124, 118] width 4 height 4
radio input "true"
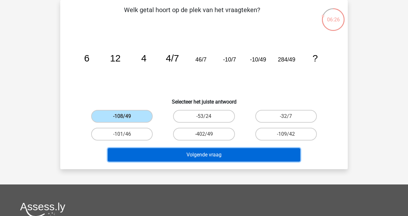
click at [182, 155] on button "Volgende vraag" at bounding box center [204, 154] width 193 height 13
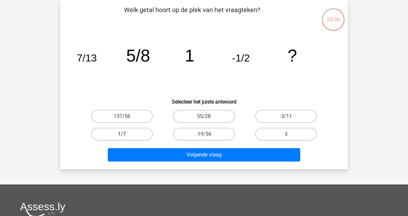
click at [131, 132] on label "1/7" at bounding box center [122, 134] width 62 height 13
click at [126, 134] on input "1/7" at bounding box center [124, 136] width 4 height 4
radio input "true"
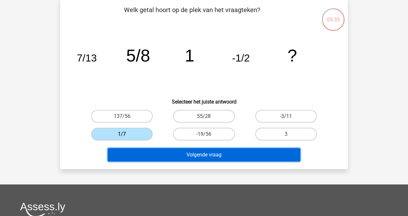
click at [183, 152] on button "Volgende vraag" at bounding box center [204, 154] width 193 height 13
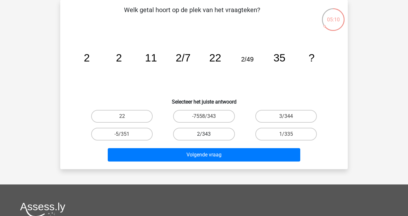
click at [221, 134] on label "2/343" at bounding box center [204, 134] width 62 height 13
click at [208, 134] on input "2/343" at bounding box center [206, 136] width 4 height 4
radio input "true"
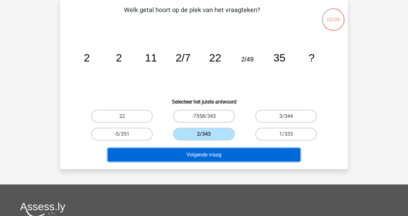
click at [219, 154] on button "Volgende vraag" at bounding box center [204, 154] width 193 height 13
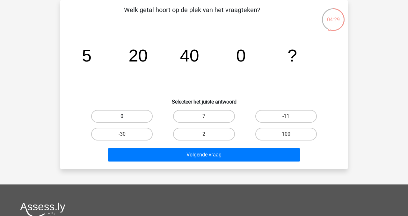
click at [120, 114] on label "0" at bounding box center [122, 116] width 62 height 13
click at [122, 116] on input "0" at bounding box center [124, 118] width 4 height 4
radio input "true"
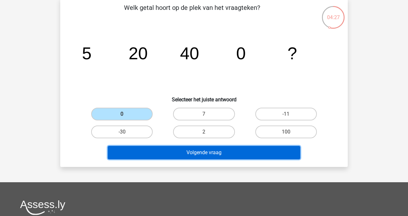
click at [193, 152] on button "Volgende vraag" at bounding box center [204, 152] width 193 height 13
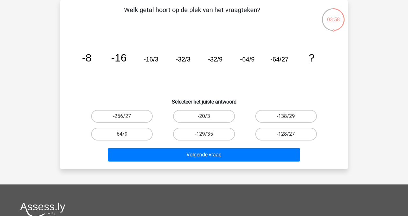
click at [275, 134] on label "-128/27" at bounding box center [287, 134] width 62 height 13
click at [286, 134] on input "-128/27" at bounding box center [288, 136] width 4 height 4
radio input "true"
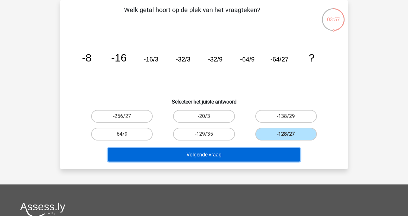
click at [261, 152] on button "Volgende vraag" at bounding box center [204, 154] width 193 height 13
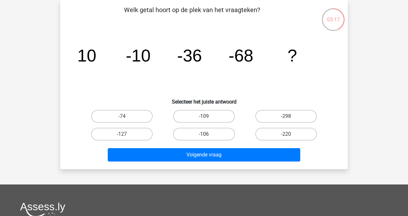
click at [217, 130] on label "-106" at bounding box center [204, 134] width 62 height 13
click at [208, 134] on input "-106" at bounding box center [206, 136] width 4 height 4
radio input "true"
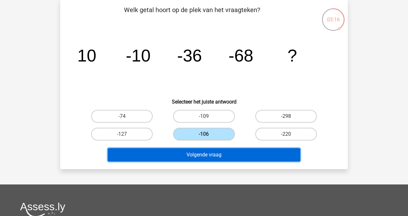
click at [217, 156] on button "Volgende vraag" at bounding box center [204, 154] width 193 height 13
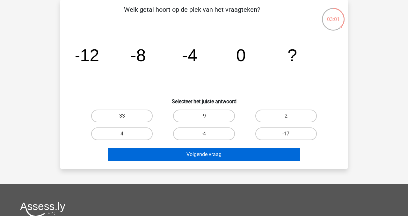
scroll to position [25, 0]
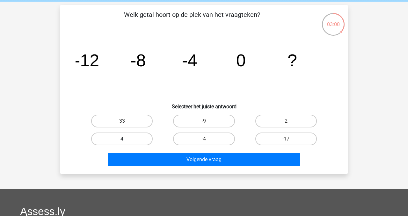
click at [136, 142] on label "4" at bounding box center [122, 139] width 62 height 13
click at [126, 142] on input "4" at bounding box center [124, 141] width 4 height 4
radio input "true"
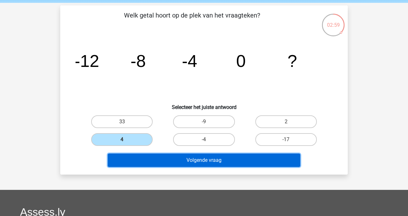
click at [183, 163] on button "Volgende vraag" at bounding box center [204, 160] width 193 height 13
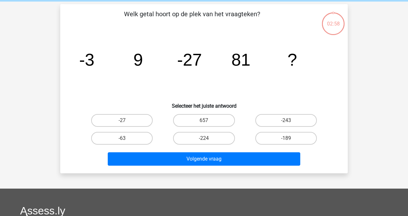
scroll to position [29, 0]
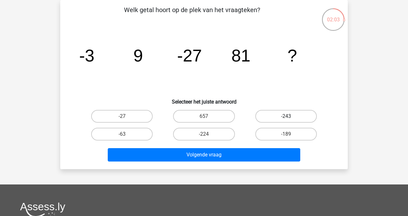
click at [282, 118] on label "-243" at bounding box center [287, 116] width 62 height 13
click at [286, 118] on input "-243" at bounding box center [288, 118] width 4 height 4
radio input "true"
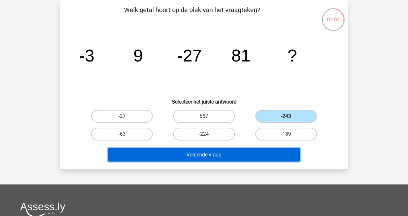
click at [249, 153] on button "Volgende vraag" at bounding box center [204, 154] width 193 height 13
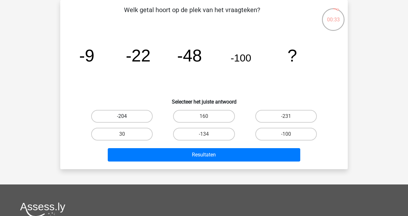
click at [134, 111] on label "-204" at bounding box center [122, 116] width 62 height 13
click at [126, 116] on input "-204" at bounding box center [124, 118] width 4 height 4
radio input "true"
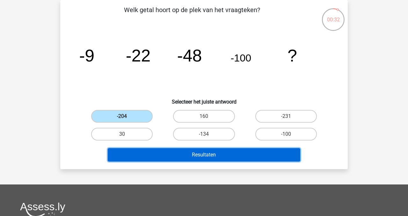
click at [180, 155] on button "Resultaten" at bounding box center [204, 154] width 193 height 13
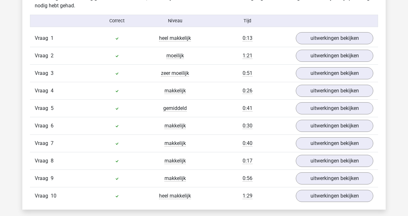
scroll to position [392, 0]
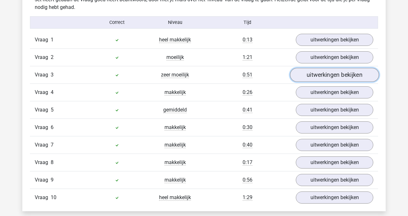
click at [318, 76] on link "uitwerkingen bekijken" at bounding box center [334, 75] width 89 height 14
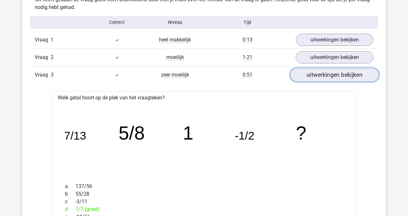
click at [318, 76] on link "uitwerkingen bekijken" at bounding box center [334, 75] width 89 height 14
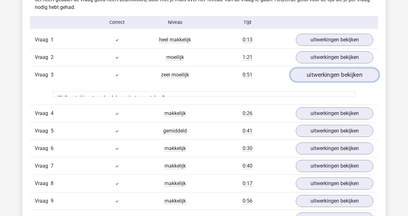
scroll to position [394, 0]
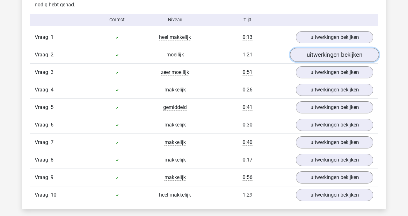
click at [310, 52] on link "uitwerkingen bekijken" at bounding box center [334, 55] width 89 height 14
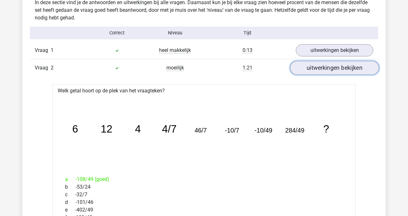
scroll to position [379, 0]
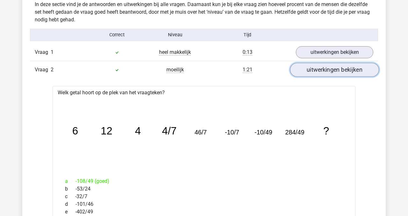
click at [326, 72] on link "uitwerkingen bekijken" at bounding box center [334, 70] width 89 height 14
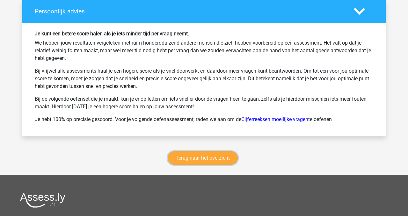
scroll to position [887, 0]
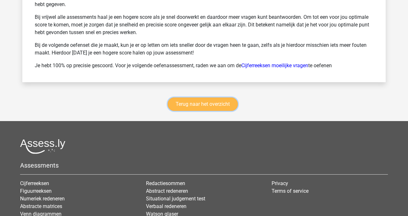
click at [198, 106] on link "Terug naar het overzicht" at bounding box center [203, 104] width 70 height 13
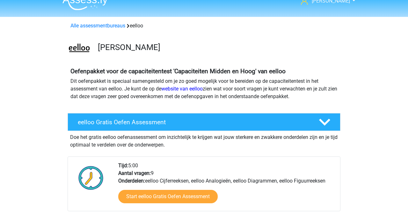
click at [96, 37] on div "eelloo Oefenpakket" at bounding box center [204, 47] width 303 height 25
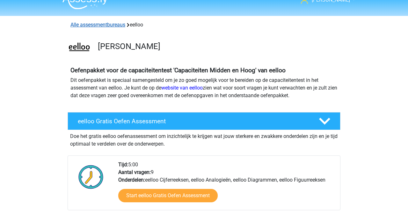
click at [100, 25] on link "Alle assessmentbureaus" at bounding box center [98, 25] width 55 height 6
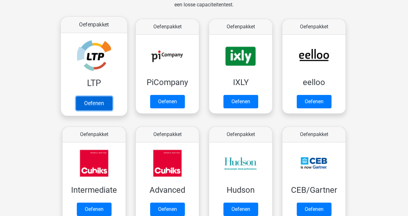
scroll to position [108, 0]
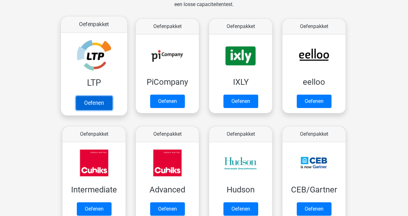
click at [93, 102] on link "Oefenen" at bounding box center [94, 103] width 36 height 14
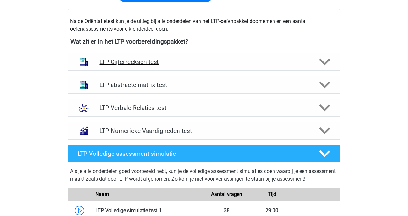
scroll to position [222, 0]
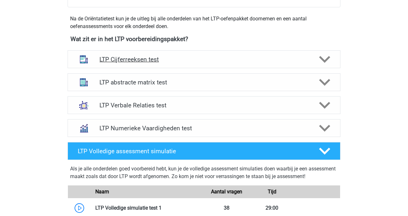
click at [322, 60] on icon at bounding box center [324, 59] width 11 height 11
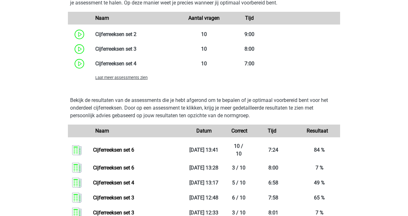
scroll to position [527, 0]
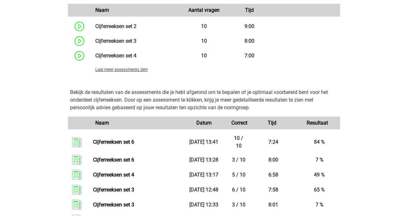
click at [123, 71] on span "Laat meer assessments zien" at bounding box center [121, 69] width 52 height 5
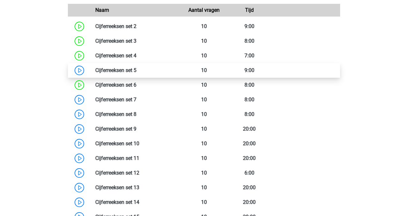
click at [137, 72] on link at bounding box center [137, 70] width 0 height 6
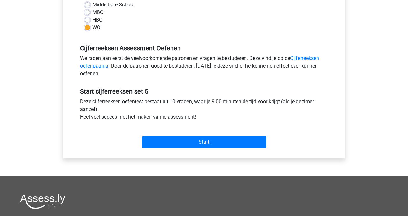
scroll to position [175, 0]
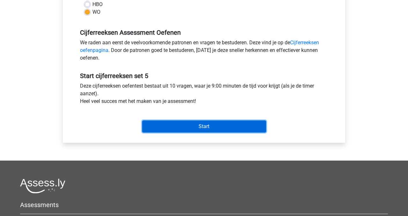
click at [211, 127] on input "Start" at bounding box center [204, 127] width 124 height 12
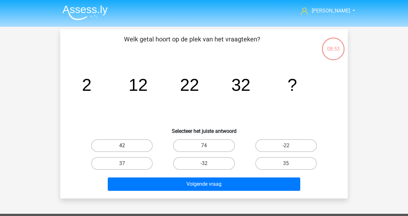
click at [123, 143] on label "42" at bounding box center [122, 145] width 62 height 13
click at [123, 146] on input "42" at bounding box center [124, 148] width 4 height 4
radio input "true"
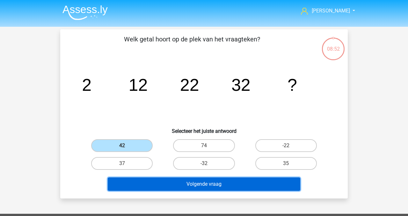
click at [196, 185] on button "Volgende vraag" at bounding box center [204, 184] width 193 height 13
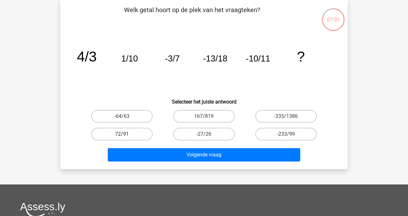
scroll to position [28, 0]
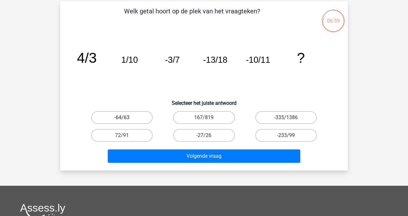
click at [134, 119] on label "-64/63" at bounding box center [122, 117] width 62 height 13
click at [126, 119] on input "-64/63" at bounding box center [124, 120] width 4 height 4
radio input "true"
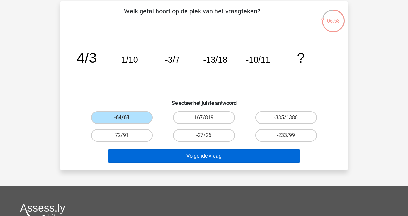
scroll to position [29, 0]
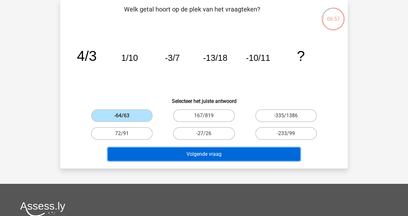
click at [189, 154] on button "Volgende vraag" at bounding box center [204, 154] width 193 height 13
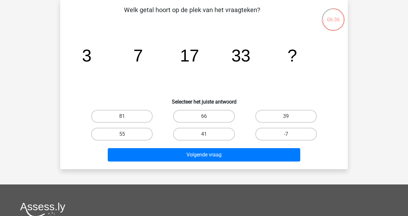
scroll to position [30, 0]
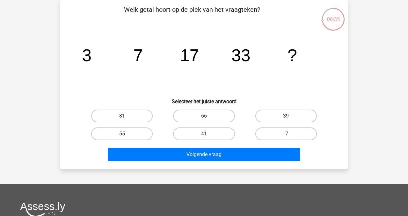
click at [141, 134] on label "55" at bounding box center [122, 134] width 62 height 13
click at [126, 134] on input "55" at bounding box center [124, 136] width 4 height 4
radio input "true"
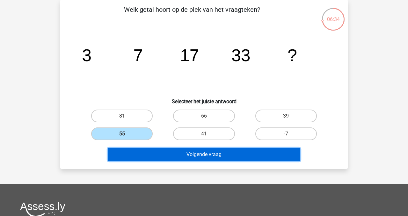
click at [190, 155] on button "Volgende vraag" at bounding box center [204, 154] width 193 height 13
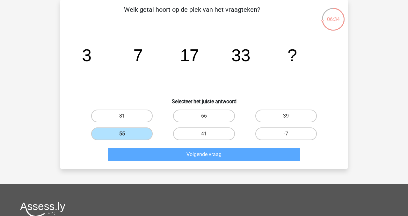
scroll to position [29, 0]
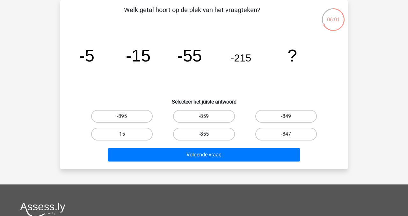
click at [213, 135] on label "-855" at bounding box center [204, 134] width 62 height 13
click at [208, 135] on input "-855" at bounding box center [206, 136] width 4 height 4
radio input "true"
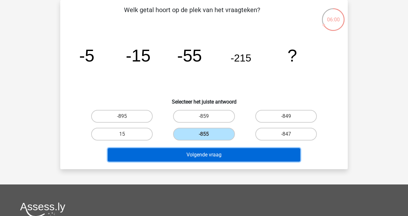
click at [216, 153] on button "Volgende vraag" at bounding box center [204, 154] width 193 height 13
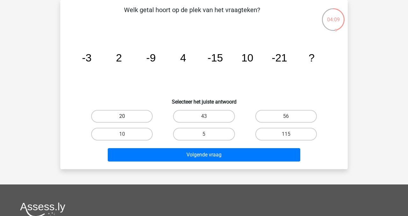
click at [132, 114] on label "20" at bounding box center [122, 116] width 62 height 13
click at [126, 116] on input "20" at bounding box center [124, 118] width 4 height 4
radio input "true"
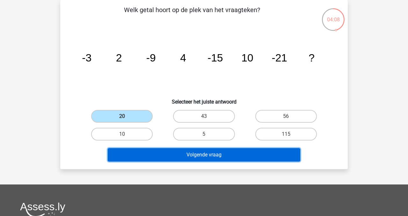
click at [185, 160] on button "Volgende vraag" at bounding box center [204, 154] width 193 height 13
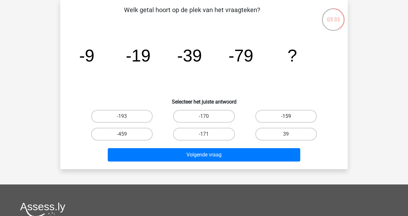
click at [295, 115] on label "-159" at bounding box center [287, 116] width 62 height 13
click at [290, 116] on input "-159" at bounding box center [288, 118] width 4 height 4
radio input "true"
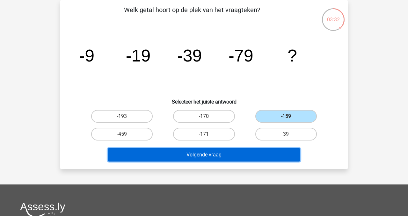
click at [257, 151] on button "Volgende vraag" at bounding box center [204, 154] width 193 height 13
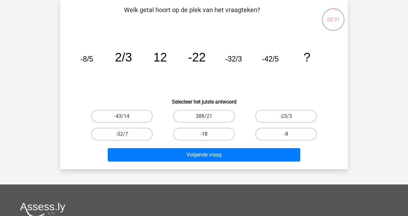
drag, startPoint x: 198, startPoint y: 134, endPoint x: 199, endPoint y: 139, distance: 4.6
click at [198, 135] on label "-18" at bounding box center [204, 134] width 62 height 13
click at [204, 135] on input "-18" at bounding box center [206, 136] width 4 height 4
radio input "true"
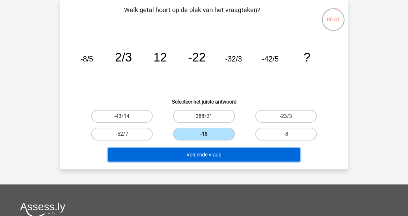
click at [204, 155] on button "Volgende vraag" at bounding box center [204, 154] width 193 height 13
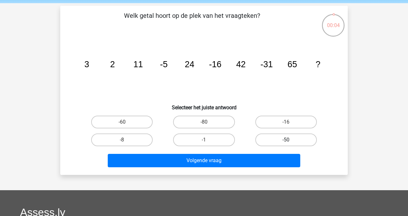
scroll to position [25, 0]
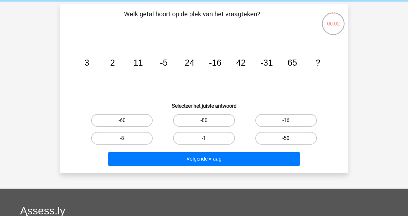
click at [278, 138] on label "-50" at bounding box center [287, 138] width 62 height 13
click at [286, 138] on input "-50" at bounding box center [288, 140] width 4 height 4
radio input "true"
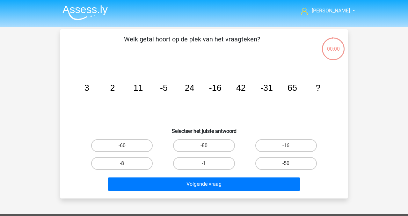
scroll to position [25, 0]
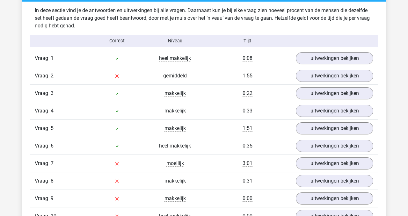
scroll to position [372, 0]
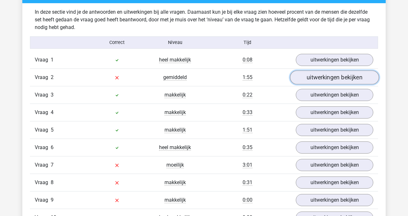
click at [309, 80] on link "uitwerkingen bekijken" at bounding box center [334, 78] width 89 height 14
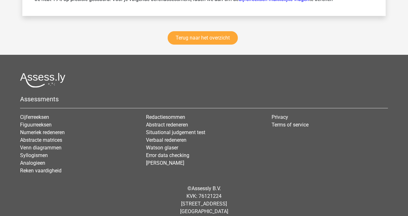
scroll to position [1336, 0]
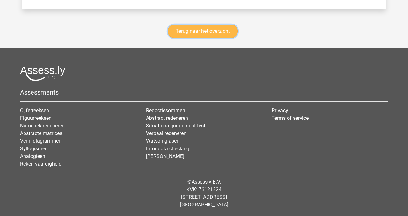
click at [184, 32] on link "Terug naar het overzicht" at bounding box center [203, 31] width 70 height 13
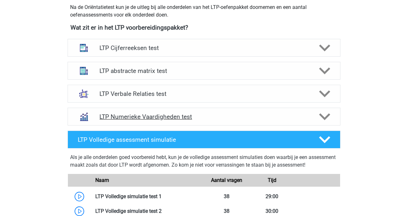
scroll to position [224, 0]
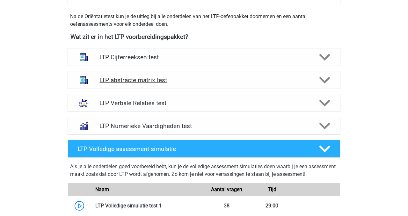
click at [324, 82] on polygon at bounding box center [324, 80] width 11 height 7
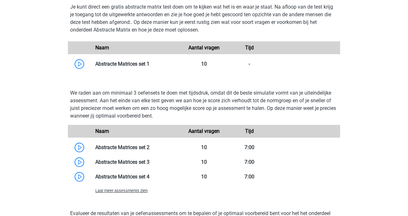
scroll to position [430, 0]
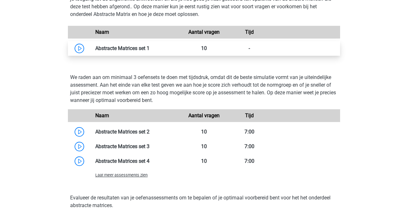
click at [150, 49] on link at bounding box center [150, 48] width 0 height 6
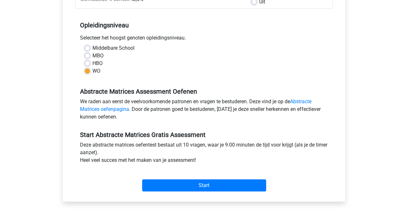
scroll to position [145, 0]
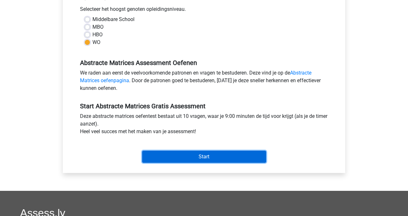
click at [198, 159] on input "Start" at bounding box center [204, 157] width 124 height 12
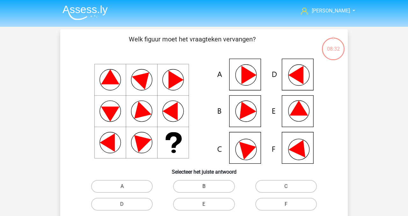
click at [213, 187] on label "B" at bounding box center [204, 186] width 62 height 13
click at [208, 187] on input "B" at bounding box center [206, 189] width 4 height 4
radio input "true"
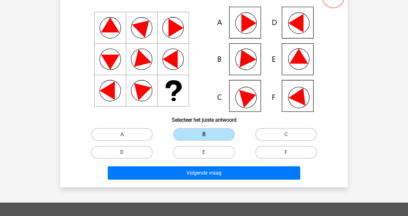
scroll to position [57, 0]
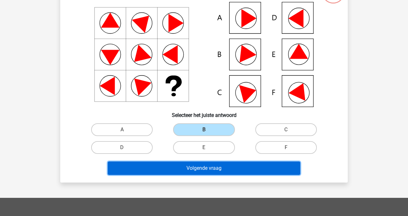
click at [217, 170] on button "Volgende vraag" at bounding box center [204, 168] width 193 height 13
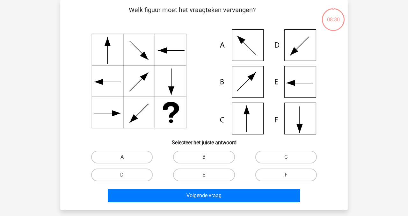
scroll to position [29, 0]
click at [295, 157] on label "C" at bounding box center [287, 157] width 62 height 13
click at [290, 157] on input "C" at bounding box center [288, 159] width 4 height 4
radio input "true"
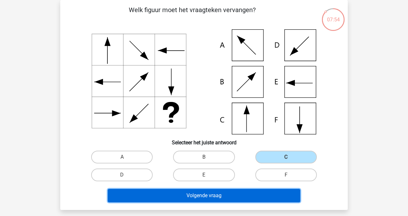
click at [239, 197] on button "Volgende vraag" at bounding box center [204, 195] width 193 height 13
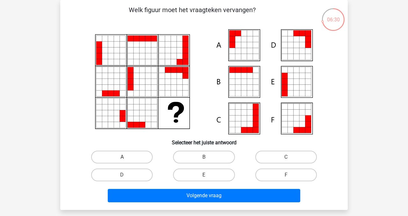
click at [131, 156] on label "A" at bounding box center [122, 157] width 62 height 13
click at [126, 157] on input "A" at bounding box center [124, 159] width 4 height 4
radio input "true"
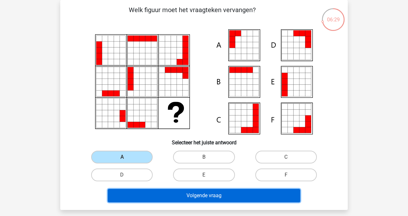
click at [194, 200] on button "Volgende vraag" at bounding box center [204, 195] width 193 height 13
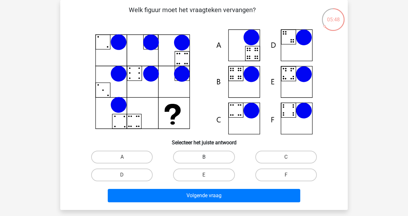
click at [201, 158] on label "B" at bounding box center [204, 157] width 62 height 13
click at [204, 158] on input "B" at bounding box center [206, 159] width 4 height 4
radio input "true"
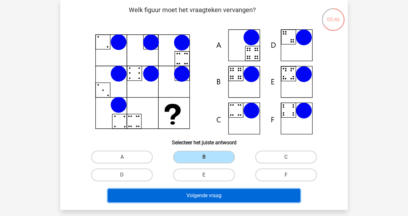
click at [206, 195] on button "Volgende vraag" at bounding box center [204, 195] width 193 height 13
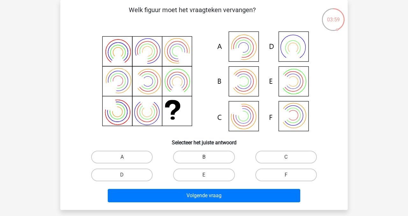
click at [208, 157] on label "B" at bounding box center [204, 157] width 62 height 13
click at [208, 157] on input "B" at bounding box center [206, 159] width 4 height 4
radio input "true"
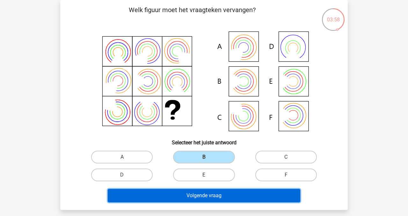
click at [207, 196] on button "Volgende vraag" at bounding box center [204, 195] width 193 height 13
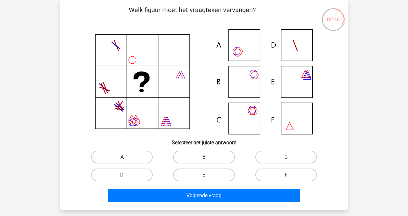
click at [195, 157] on label "B" at bounding box center [204, 157] width 62 height 13
click at [204, 157] on input "B" at bounding box center [206, 159] width 4 height 4
radio input "true"
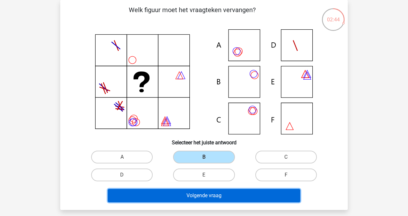
click at [191, 195] on button "Volgende vraag" at bounding box center [204, 195] width 193 height 13
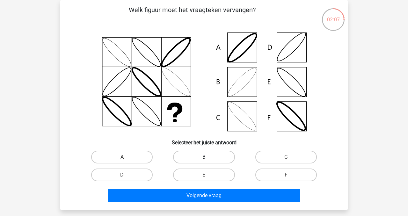
click at [210, 155] on label "B" at bounding box center [204, 157] width 62 height 13
click at [208, 157] on input "B" at bounding box center [206, 159] width 4 height 4
radio input "true"
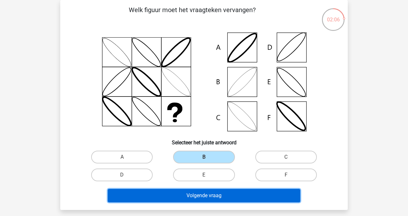
click at [204, 197] on button "Volgende vraag" at bounding box center [204, 195] width 193 height 13
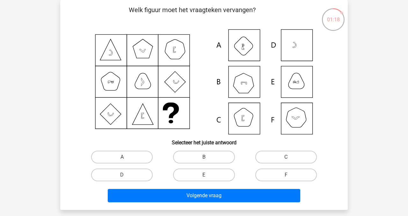
click at [288, 158] on input "C" at bounding box center [288, 159] width 4 height 4
radio input "true"
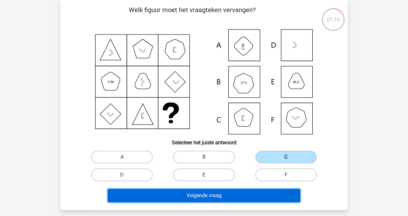
click at [241, 200] on button "Volgende vraag" at bounding box center [204, 195] width 193 height 13
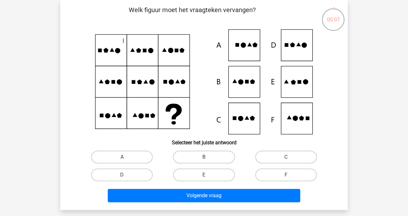
click at [295, 86] on icon at bounding box center [204, 81] width 257 height 105
click at [204, 174] on label "E" at bounding box center [204, 175] width 62 height 13
click at [204, 175] on input "E" at bounding box center [206, 177] width 4 height 4
radio input "true"
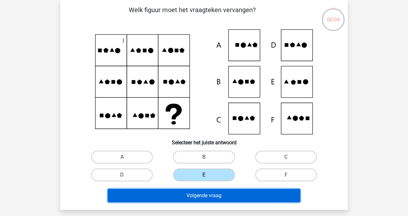
click at [201, 198] on button "Volgende vraag" at bounding box center [204, 195] width 193 height 13
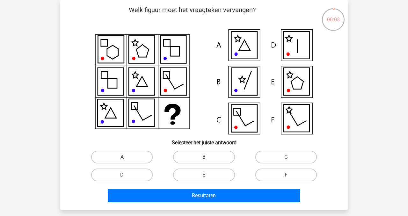
click at [204, 157] on label "B" at bounding box center [204, 157] width 62 height 13
click at [204, 157] on input "B" at bounding box center [206, 159] width 4 height 4
radio input "true"
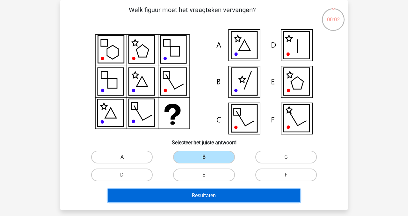
click at [195, 193] on button "Resultaten" at bounding box center [204, 195] width 193 height 13
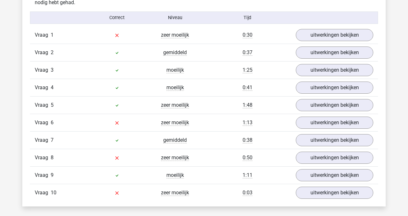
scroll to position [401, 0]
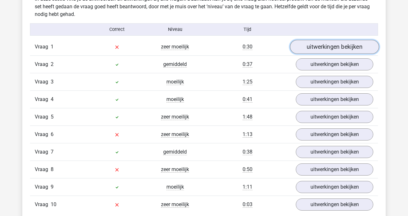
click at [328, 44] on link "uitwerkingen bekijken" at bounding box center [334, 47] width 89 height 14
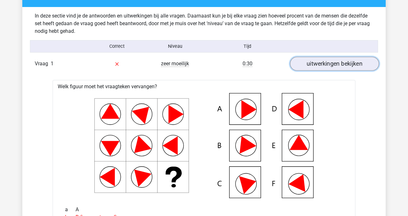
scroll to position [383, 0]
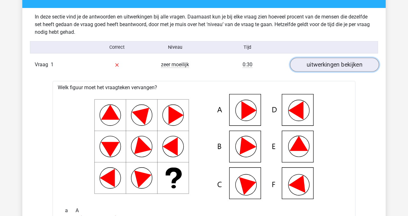
click at [326, 66] on link "uitwerkingen bekijken" at bounding box center [334, 65] width 89 height 14
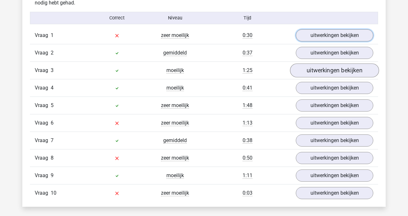
scroll to position [423, 0]
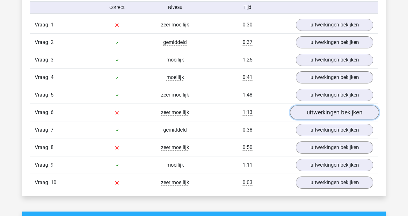
click at [334, 112] on link "uitwerkingen bekijken" at bounding box center [334, 113] width 89 height 14
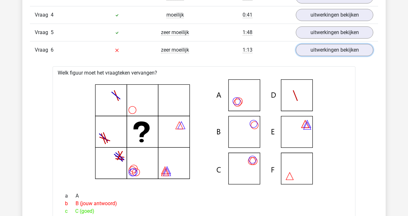
scroll to position [485, 0]
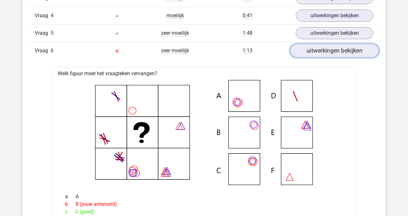
click at [339, 50] on link "uitwerkingen bekijken" at bounding box center [334, 51] width 89 height 14
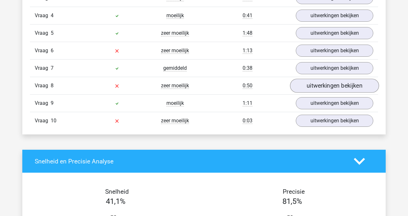
click at [325, 87] on link "uitwerkingen bekijken" at bounding box center [334, 86] width 89 height 14
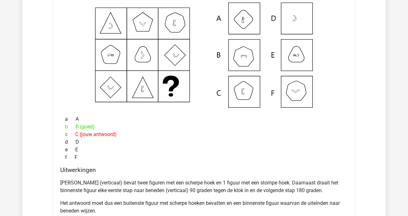
scroll to position [597, 0]
